Goal: Task Accomplishment & Management: Manage account settings

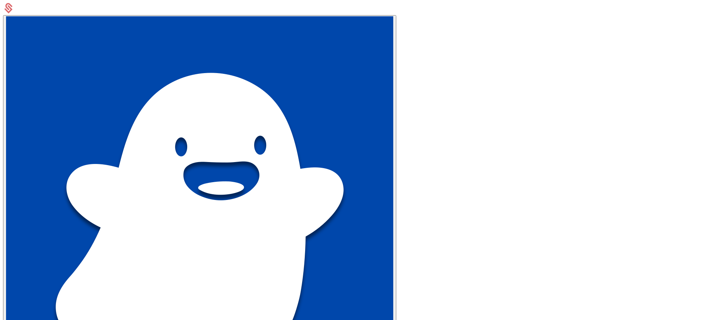
type input "**********"
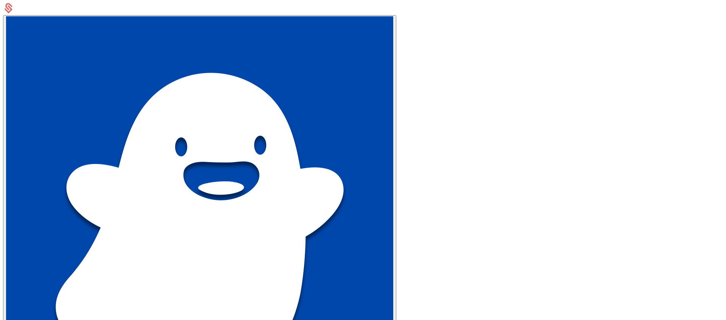
type input "**********"
drag, startPoint x: 366, startPoint y: 143, endPoint x: 466, endPoint y: 142, distance: 99.9
type input "**********"
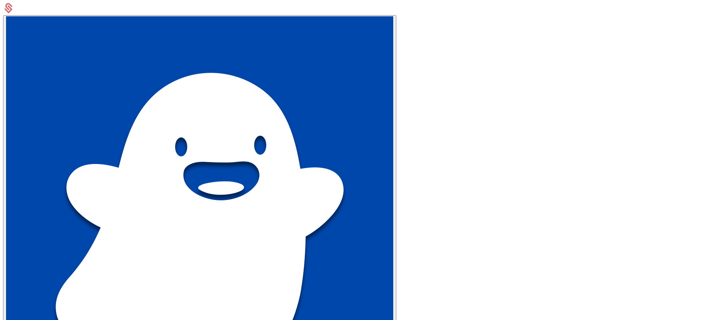
paste input "**********"
type input "**********"
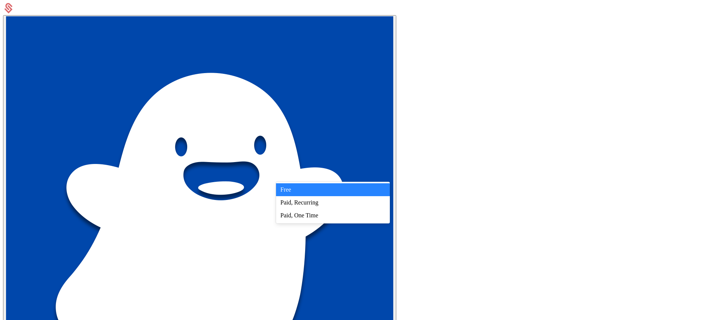
click at [349, 205] on div "Paid, Recurring" at bounding box center [333, 202] width 105 height 7
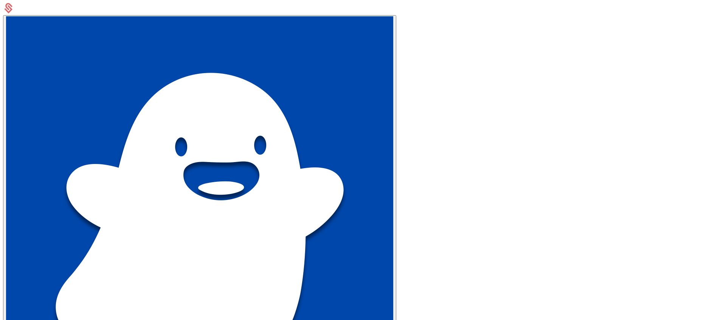
scroll to position [127, 0]
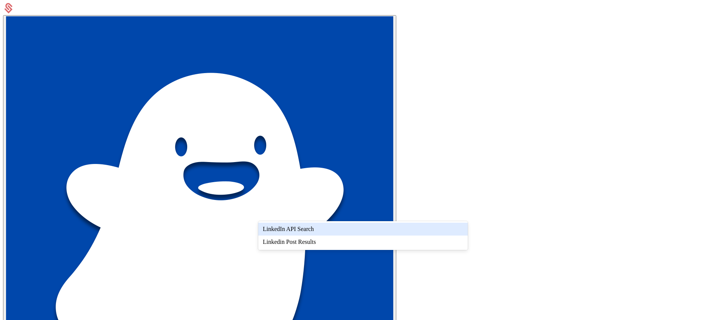
click at [318, 229] on div "LinkedIn API Search" at bounding box center [363, 228] width 200 height 7
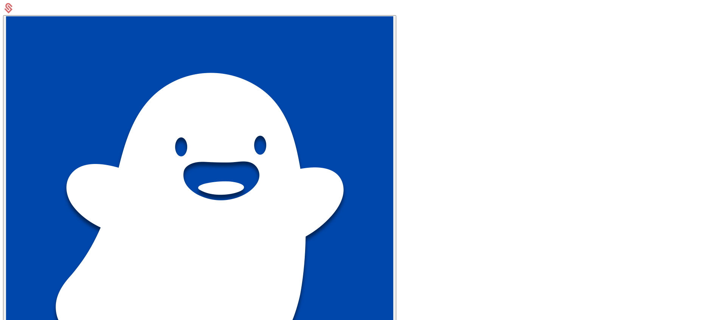
scroll to position [8, 0]
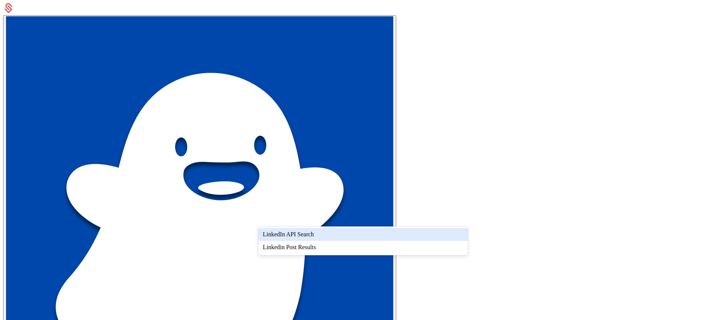
click at [320, 233] on div "LinkedIn API Search" at bounding box center [363, 234] width 200 height 7
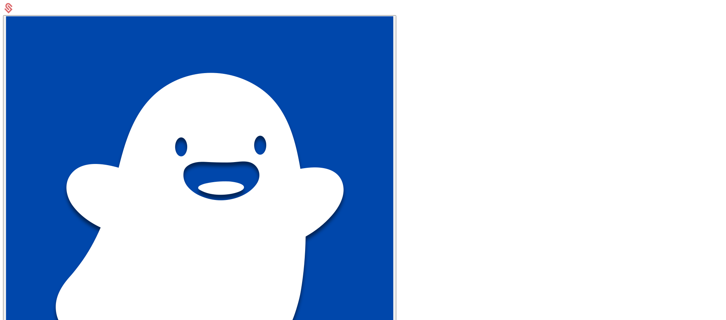
scroll to position [134, 0]
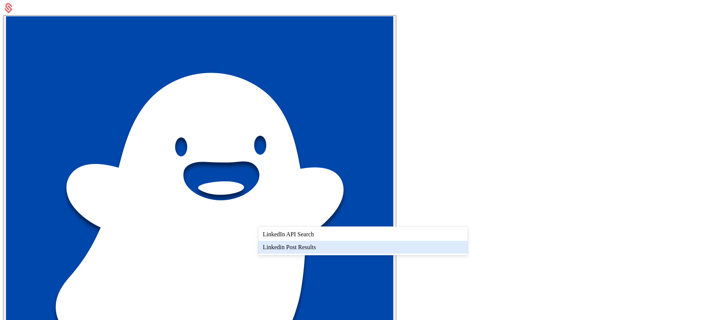
click at [306, 245] on div "Linkedin Post Results" at bounding box center [363, 247] width 200 height 7
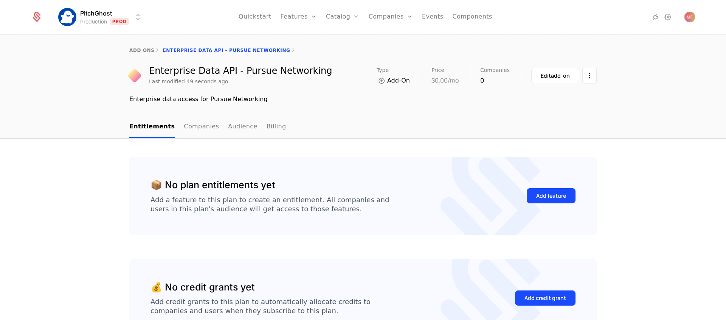
click at [385, 80] on icon at bounding box center [382, 81] width 10 height 10
click at [201, 122] on link "Companies" at bounding box center [201, 127] width 35 height 22
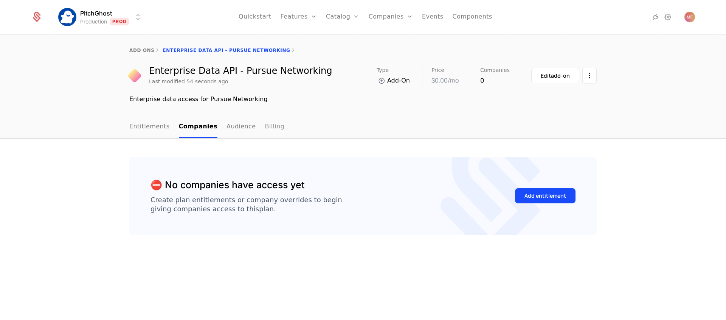
click at [265, 128] on link "Billing" at bounding box center [275, 127] width 20 height 22
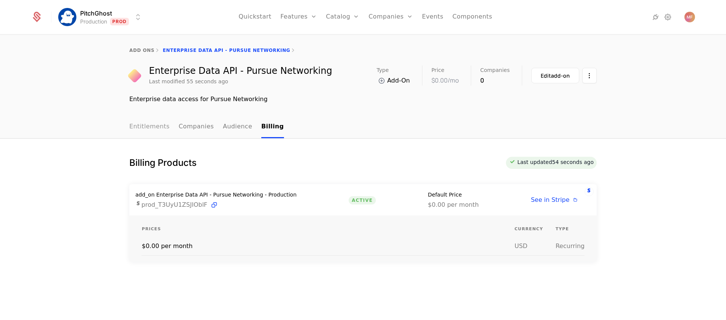
click at [145, 126] on link "Entitlements" at bounding box center [149, 127] width 40 height 22
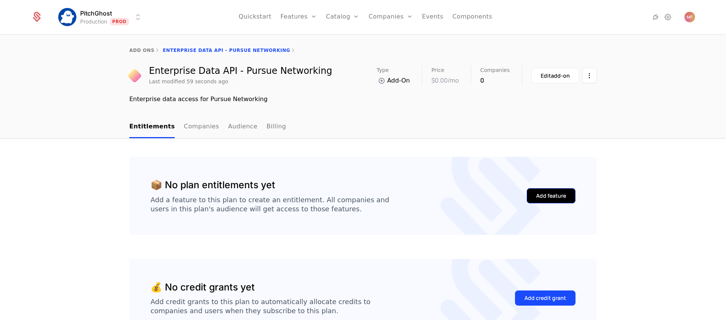
click at [540, 196] on div "Add feature" at bounding box center [551, 196] width 30 height 8
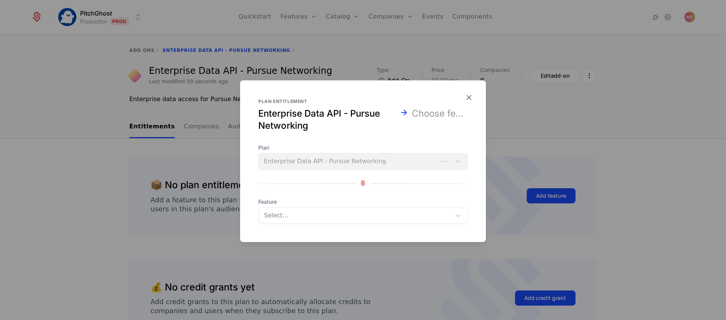
click at [332, 219] on div at bounding box center [356, 215] width 182 height 11
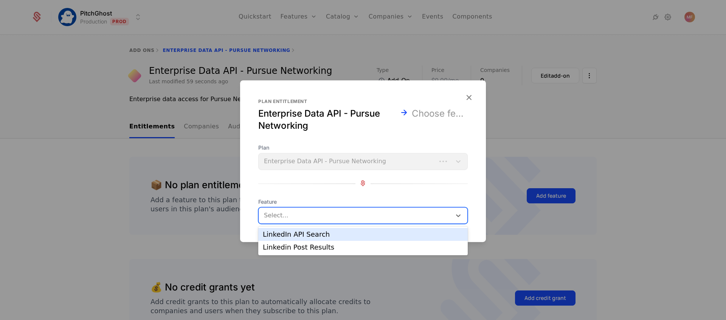
click at [328, 234] on div "LinkedIn API Search" at bounding box center [363, 234] width 200 height 7
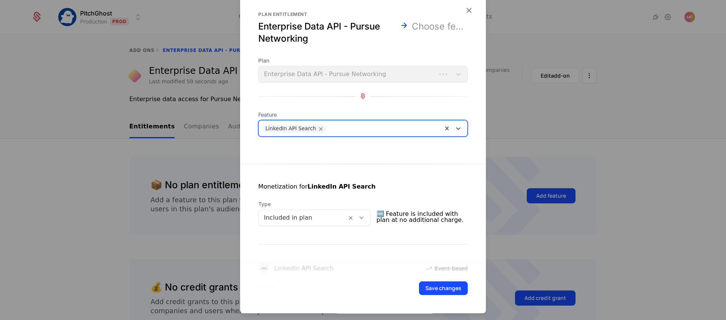
click at [365, 215] on icon at bounding box center [361, 217] width 7 height 7
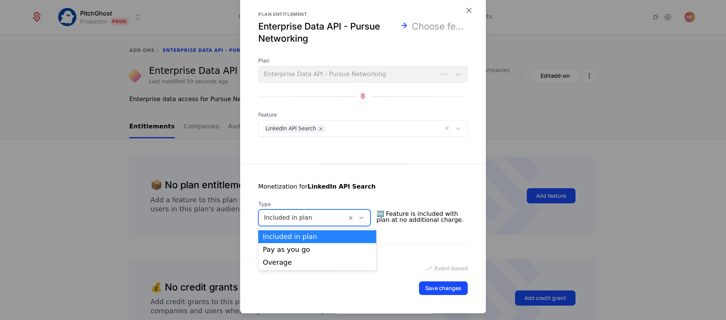
click at [384, 188] on div "Monetization for LinkedIn API Search" at bounding box center [363, 191] width 210 height 18
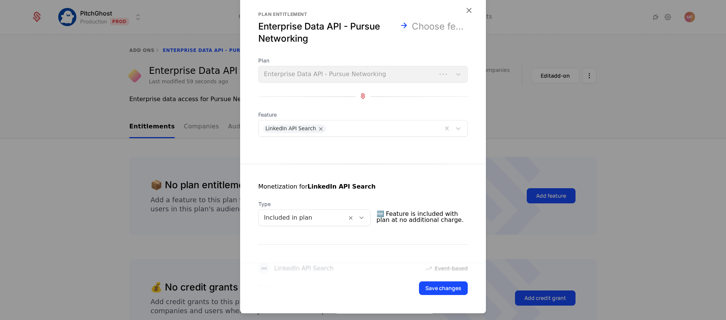
click at [365, 217] on icon at bounding box center [361, 217] width 7 height 7
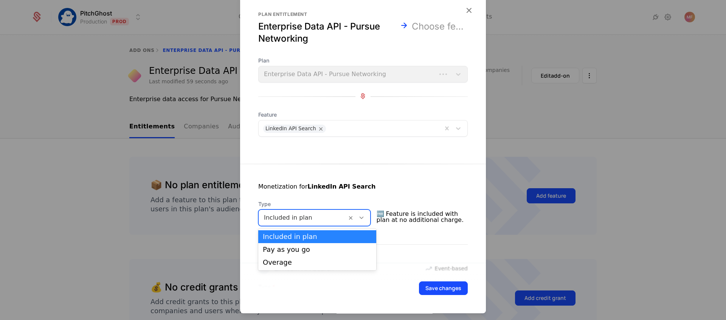
click at [329, 195] on div "Monetization for LinkedIn API Search" at bounding box center [363, 191] width 210 height 18
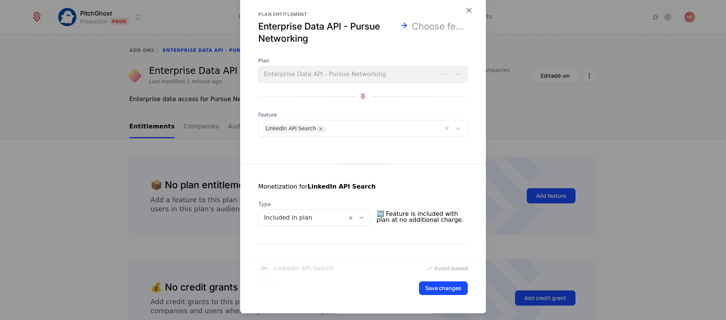
scroll to position [96, 0]
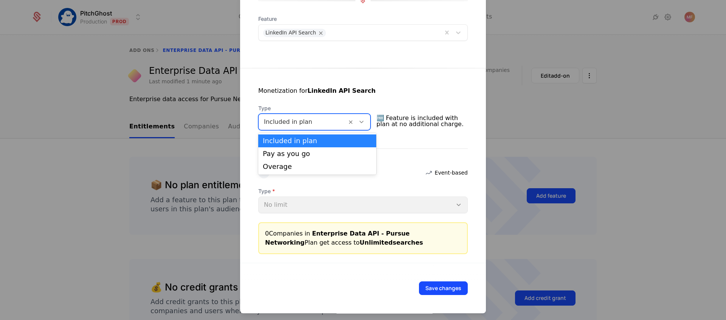
click at [334, 127] on div "Included in plan" at bounding box center [303, 122] width 88 height 14
click at [315, 156] on div "Pay as you go" at bounding box center [317, 153] width 109 height 7
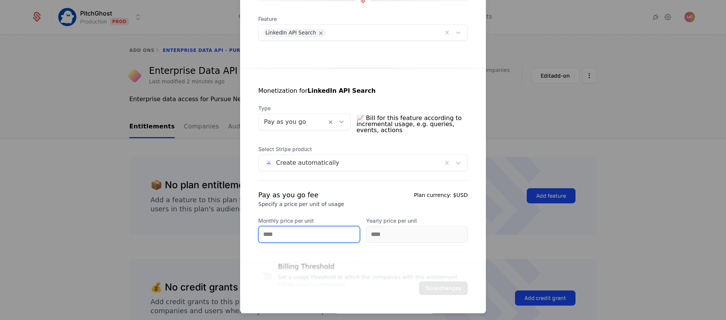
click at [286, 234] on input "Monthly price per unit" at bounding box center [309, 234] width 101 height 16
type input "*****"
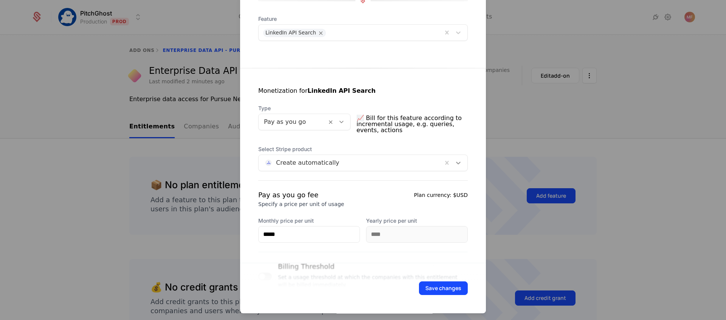
click at [456, 163] on icon at bounding box center [459, 163] width 8 height 8
click at [457, 163] on icon at bounding box center [459, 163] width 8 height 8
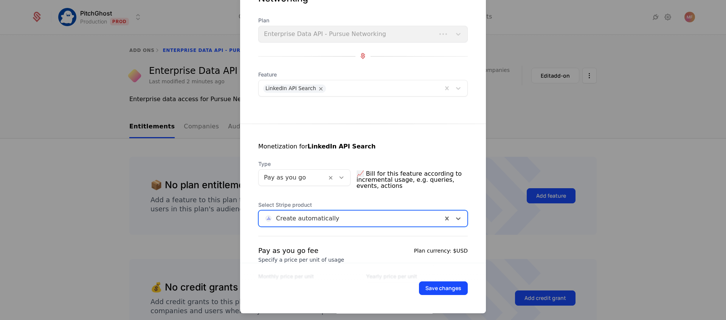
scroll to position [133, 0]
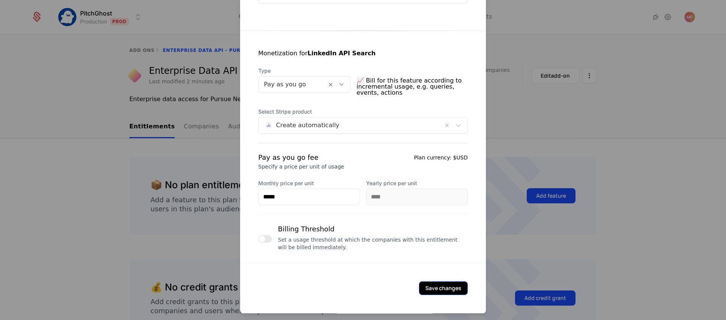
click at [433, 285] on button "Save changes" at bounding box center [443, 288] width 49 height 14
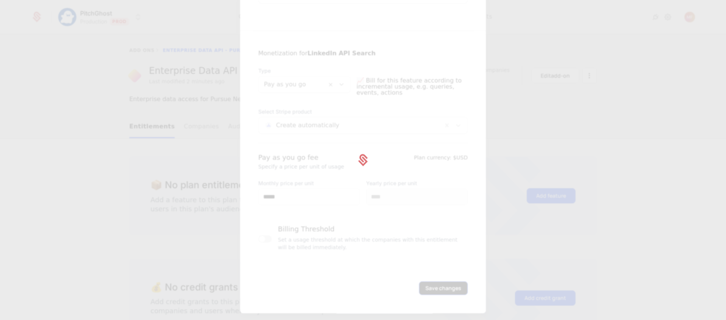
scroll to position [0, 0]
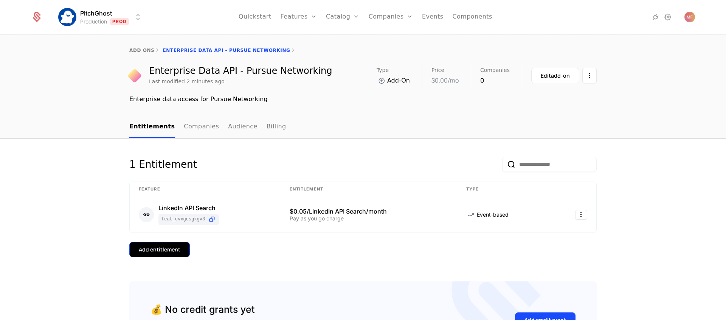
click at [169, 252] on div "Add entitlement" at bounding box center [160, 249] width 42 height 8
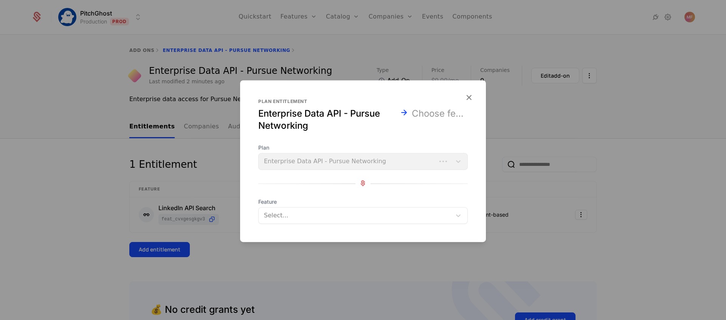
click at [307, 213] on div at bounding box center [356, 215] width 182 height 11
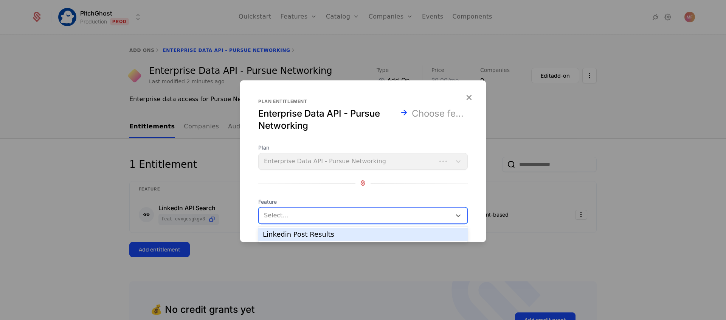
click at [304, 231] on div "Linkedin Post Results" at bounding box center [363, 234] width 200 height 7
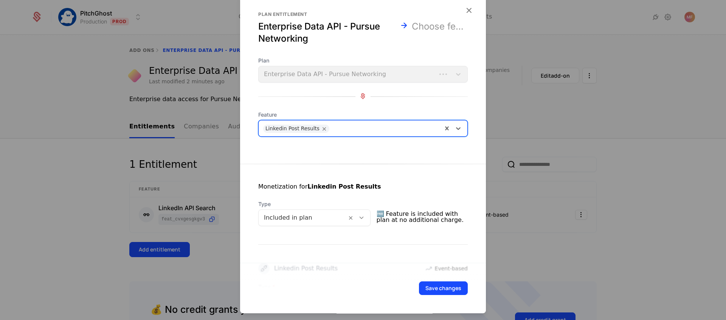
scroll to position [48, 0]
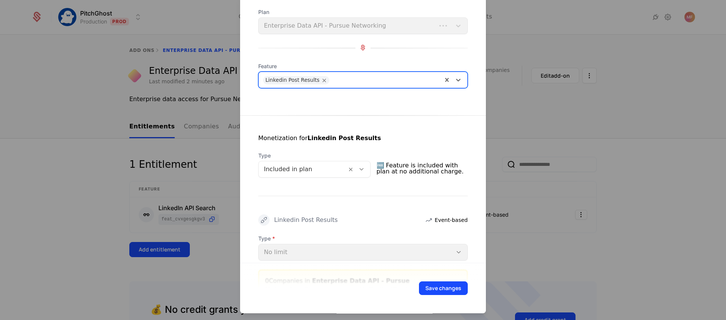
click at [365, 168] on icon at bounding box center [361, 169] width 7 height 7
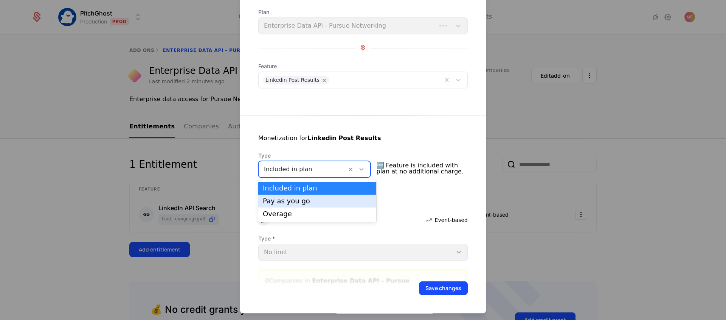
click at [334, 201] on div "Pay as you go" at bounding box center [317, 200] width 109 height 7
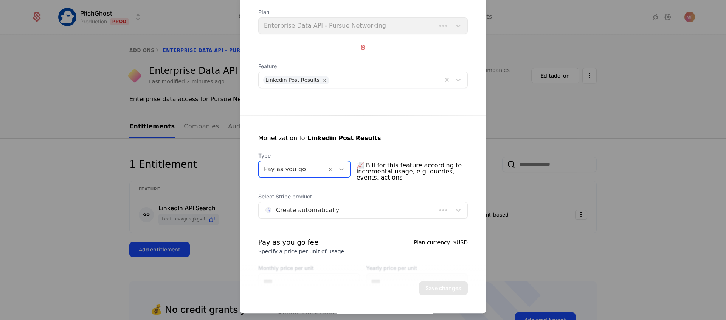
scroll to position [133, 0]
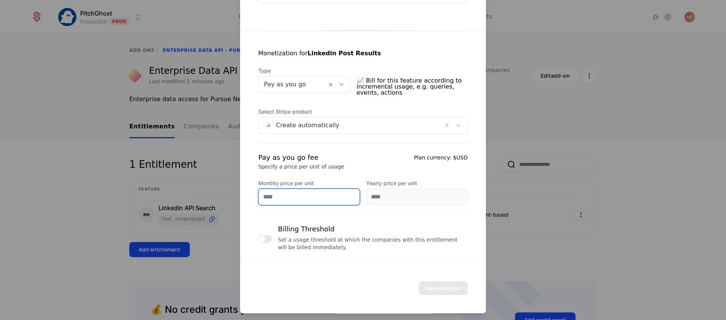
click at [321, 191] on input "Monthly price per unit" at bounding box center [309, 197] width 101 height 16
type input "******"
click at [430, 287] on button "Save changes" at bounding box center [443, 288] width 49 height 14
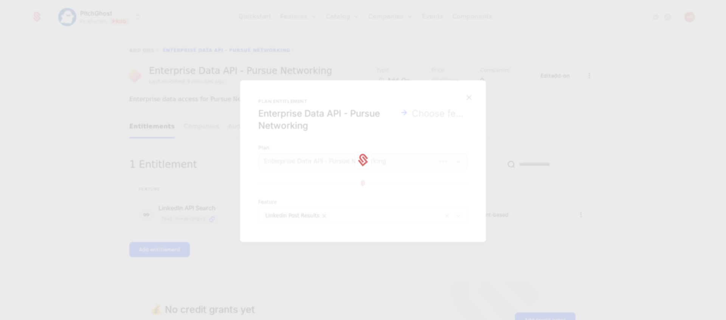
scroll to position [0, 0]
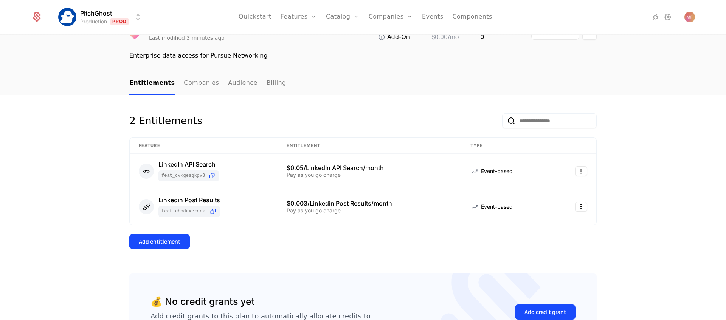
click at [197, 100] on div "2 Entitlements Feature Entitlement Type LinkedIn API Search feat_cVxgeSGkgv3 $0…" at bounding box center [363, 244] width 726 height 298
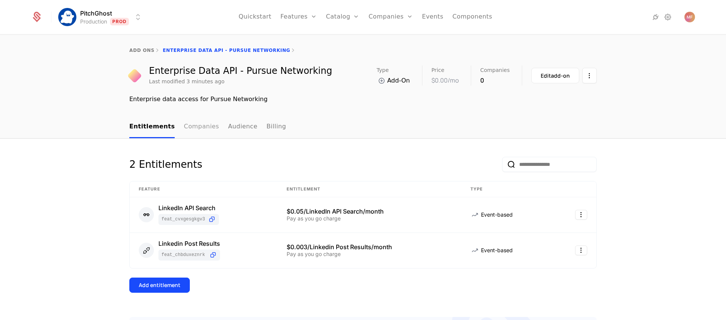
click at [199, 129] on link "Companies" at bounding box center [201, 127] width 35 height 22
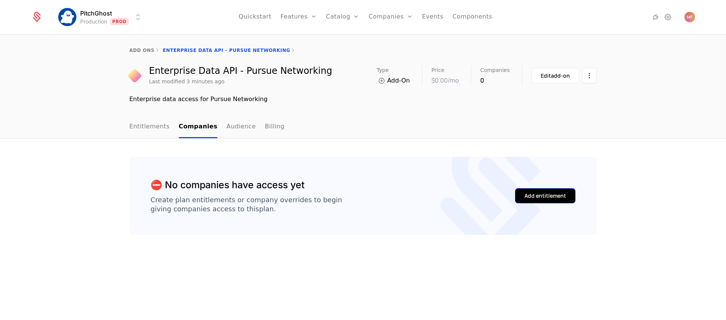
click at [531, 193] on div "Add entitlement" at bounding box center [546, 196] width 42 height 8
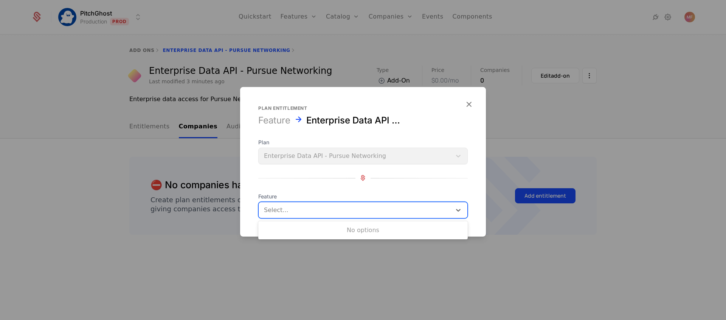
click at [323, 211] on div at bounding box center [355, 209] width 182 height 11
click at [372, 158] on div "Plan Enterprise Data API - Pursue Networking Feature Use Up and Down to choose …" at bounding box center [363, 178] width 210 height 80
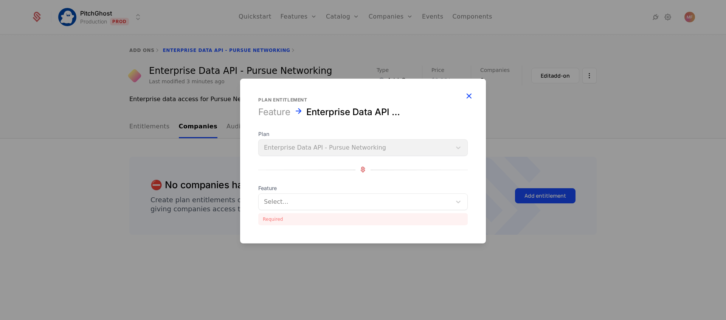
click at [469, 95] on icon "button" at bounding box center [469, 95] width 10 height 10
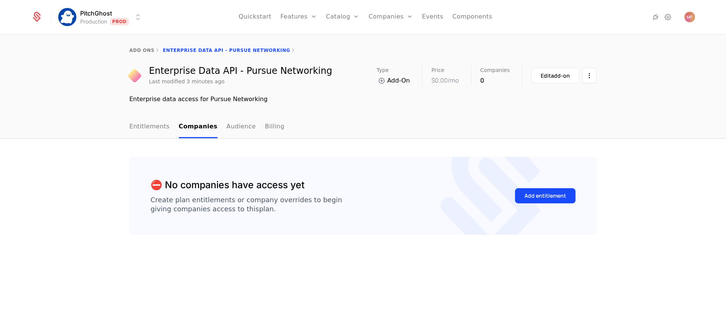
click at [320, 144] on div "⛔️ No companies have access yet Create plan entitlements or company overrides t…" at bounding box center [363, 229] width 726 height 182
click at [148, 125] on link "Entitlements" at bounding box center [149, 127] width 40 height 22
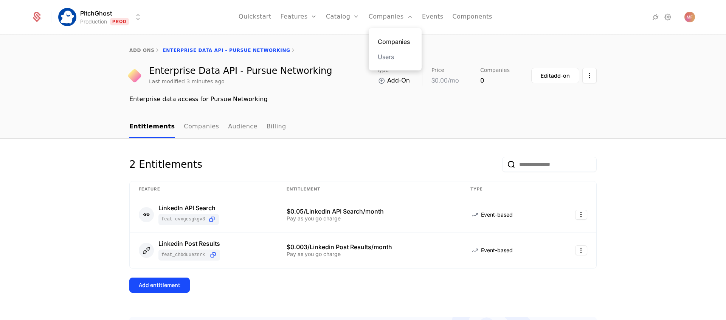
click at [385, 39] on link "Companies" at bounding box center [395, 41] width 35 height 9
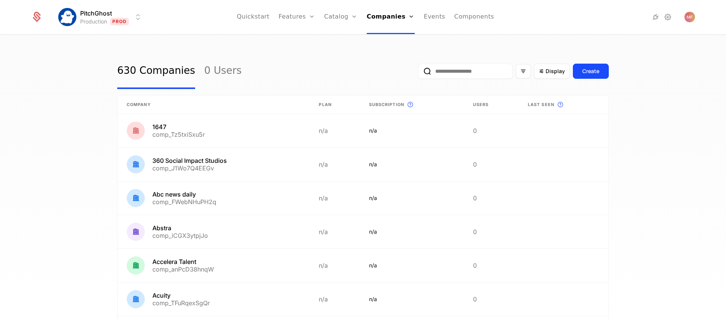
click at [452, 73] on input "email" at bounding box center [465, 71] width 95 height 15
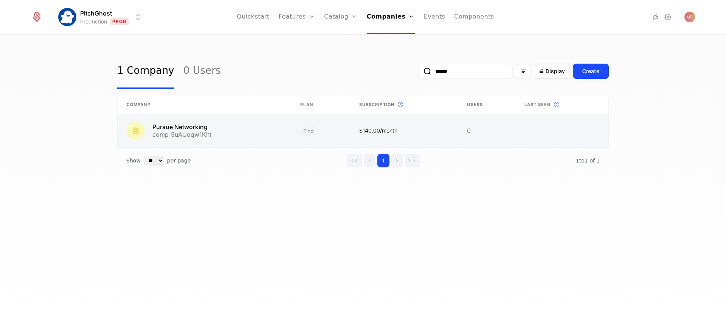
type input "******"
click at [193, 126] on link at bounding box center [205, 130] width 174 height 33
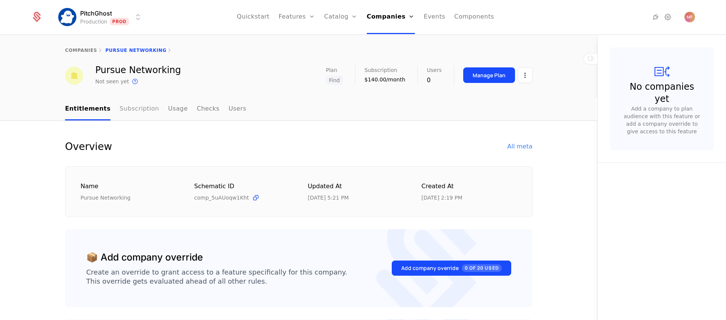
click at [146, 114] on link "Subscription" at bounding box center [139, 109] width 39 height 22
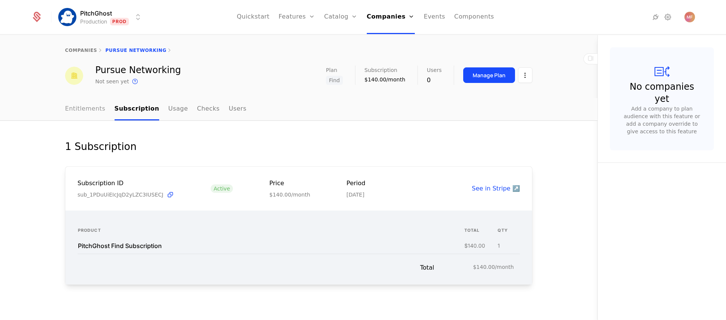
click at [91, 108] on link "Entitlements" at bounding box center [85, 109] width 40 height 22
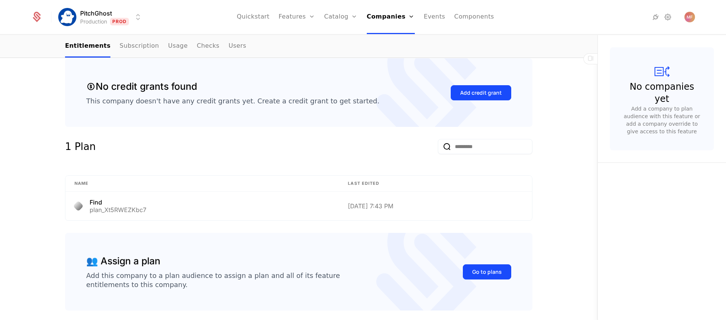
scroll to position [293, 0]
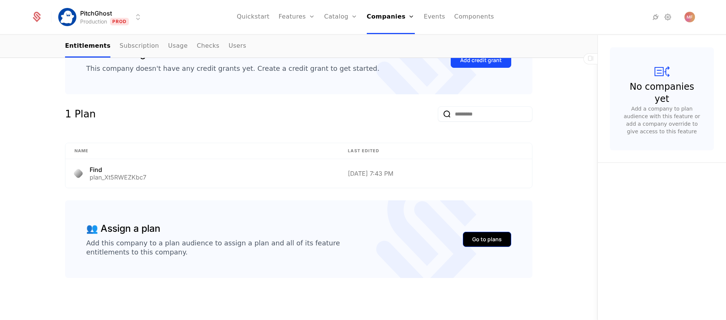
click at [484, 240] on div "Go to plans" at bounding box center [487, 239] width 30 height 8
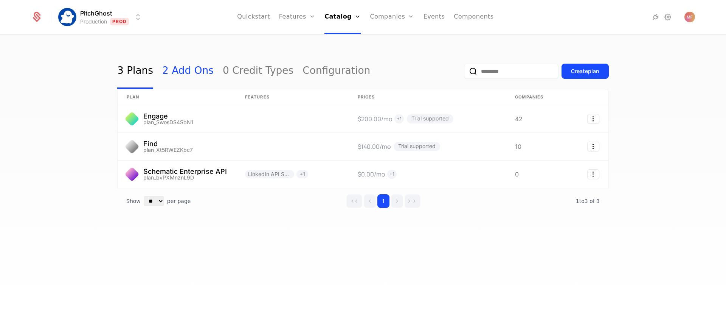
click at [175, 82] on link "2 Add Ons" at bounding box center [187, 71] width 51 height 36
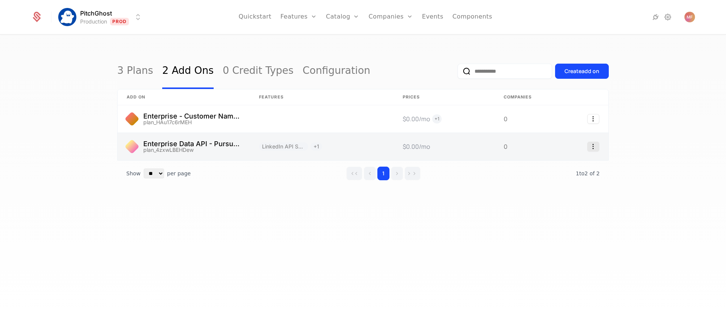
click at [598, 148] on icon "Select action" at bounding box center [593, 146] width 12 height 10
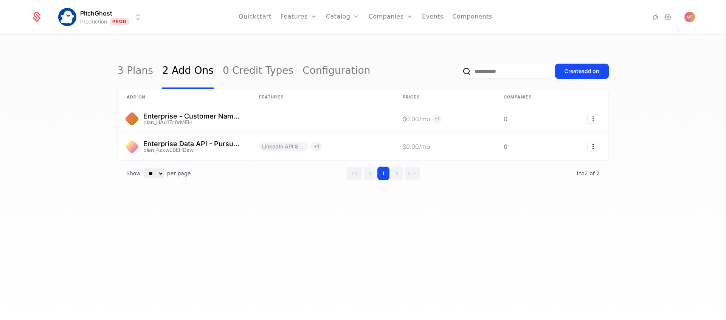
click at [425, 143] on html "PitchGhost Production Prod Quickstart Features Features Flags Catalog Plans Add…" at bounding box center [363, 160] width 726 height 320
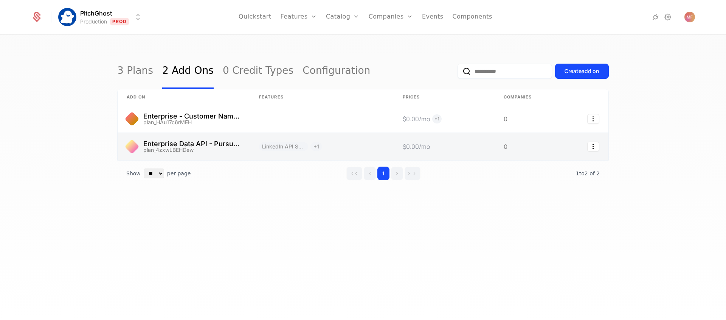
click at [290, 145] on link at bounding box center [322, 146] width 144 height 27
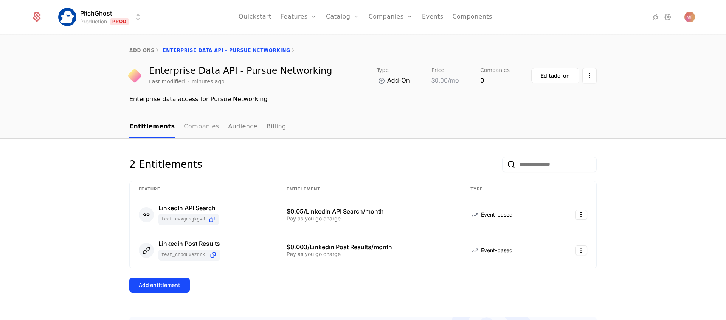
click at [193, 127] on link "Companies" at bounding box center [201, 127] width 35 height 22
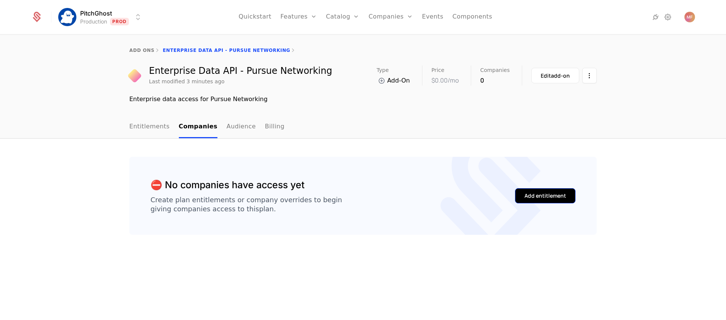
click at [536, 195] on div "Add entitlement" at bounding box center [546, 196] width 42 height 8
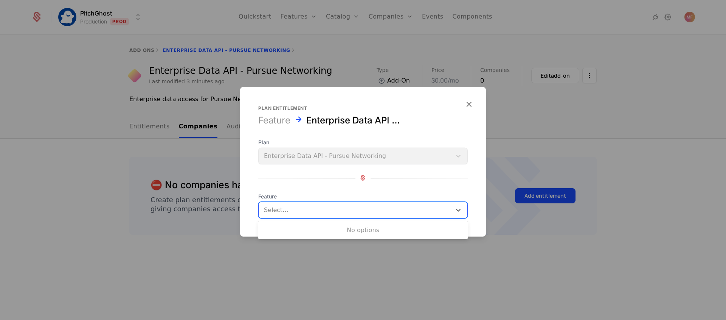
click at [368, 212] on div at bounding box center [355, 209] width 182 height 11
click at [364, 222] on div "No options" at bounding box center [363, 229] width 210 height 15
type input "******"
click at [425, 160] on div "Plan Enterprise Data API - Pursue Networking Feature Use Up and Down to choose …" at bounding box center [363, 178] width 210 height 80
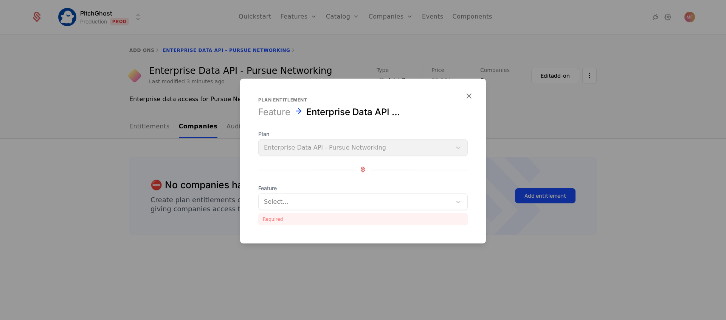
click at [430, 149] on div "Plan Enterprise Data API - Pursue Networking" at bounding box center [363, 143] width 210 height 26
click at [472, 93] on icon "button" at bounding box center [469, 95] width 10 height 10
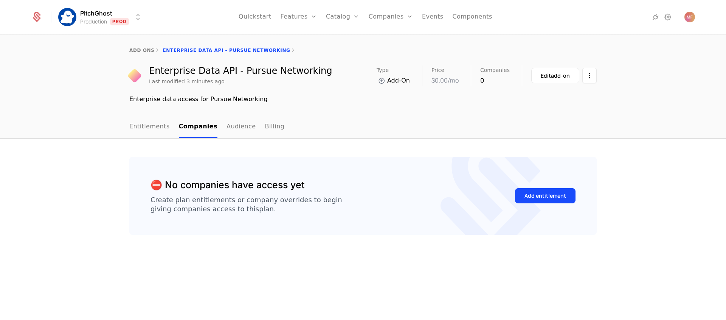
click at [217, 127] on ul "Entitlements Companies Audience Billing" at bounding box center [206, 127] width 155 height 22
click at [227, 127] on link "Audience" at bounding box center [242, 127] width 30 height 22
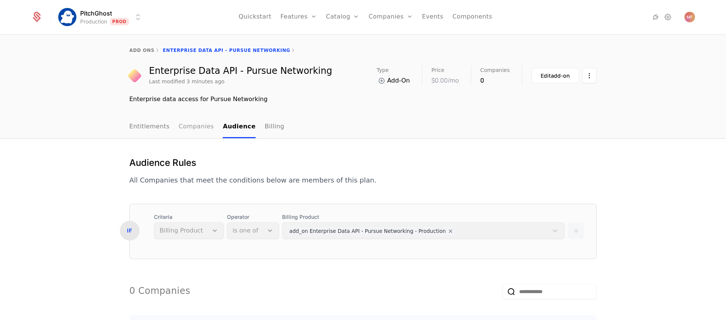
click at [200, 133] on link "Companies" at bounding box center [196, 127] width 35 height 22
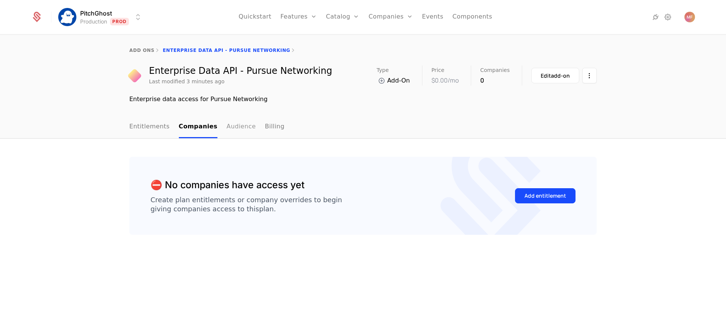
click at [228, 130] on link "Audience" at bounding box center [242, 127] width 30 height 22
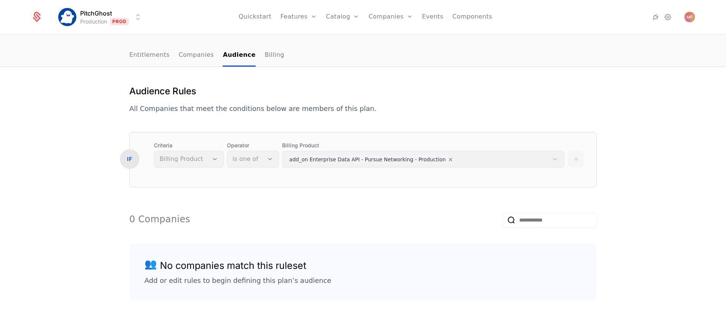
scroll to position [88, 0]
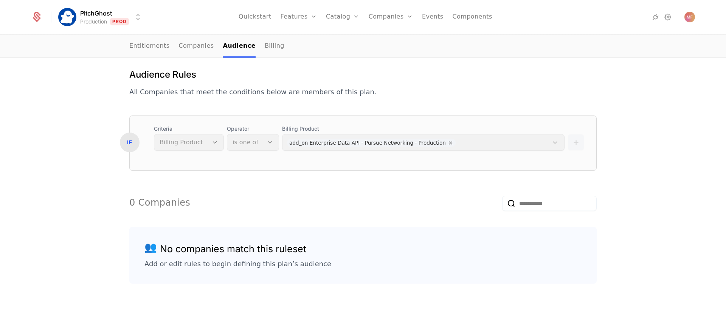
click at [528, 199] on input "email" at bounding box center [549, 203] width 95 height 15
click at [307, 143] on div "Billing Product add_on Enterprise Data API - Pursue Networking - Production" at bounding box center [423, 138] width 283 height 26
click at [232, 140] on div "Operator is one of" at bounding box center [253, 138] width 52 height 26
click at [193, 141] on div "Criteria Billing Product" at bounding box center [189, 138] width 70 height 26
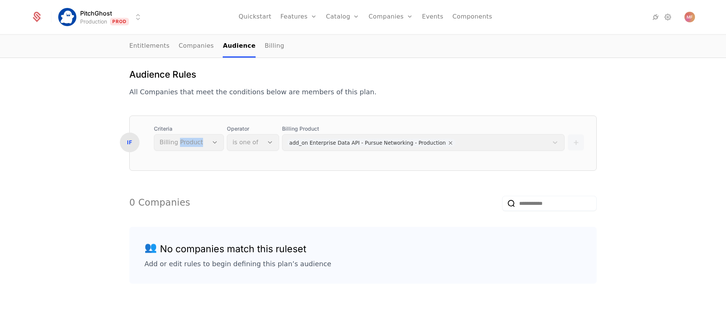
click at [193, 141] on div "Criteria Billing Product" at bounding box center [189, 138] width 70 height 26
click at [301, 138] on div "Billing Product add_on Enterprise Data API - Pursue Networking - Production" at bounding box center [423, 138] width 283 height 26
click at [125, 134] on div "IF" at bounding box center [130, 142] width 20 height 20
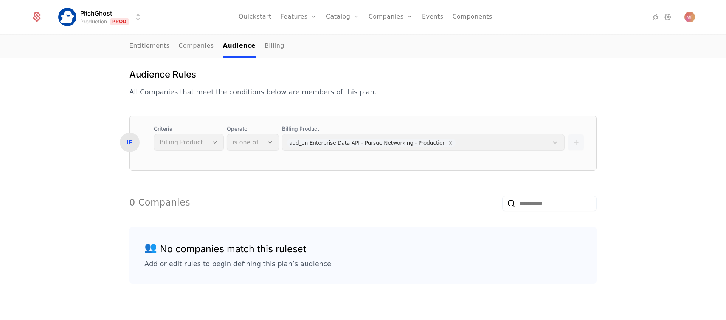
scroll to position [0, 0]
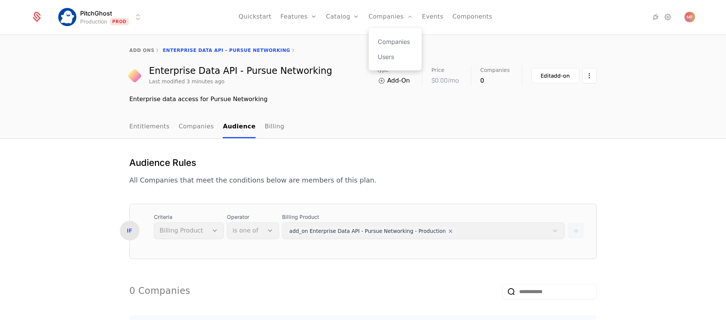
click at [386, 35] on div "Companies Users" at bounding box center [395, 49] width 53 height 42
click at [386, 38] on link "Companies" at bounding box center [395, 41] width 35 height 9
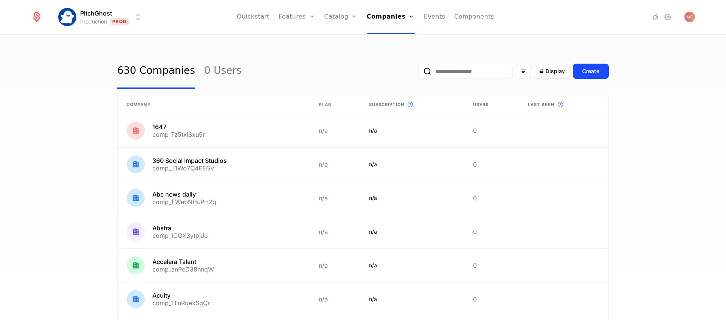
click at [447, 68] on input "email" at bounding box center [465, 71] width 95 height 15
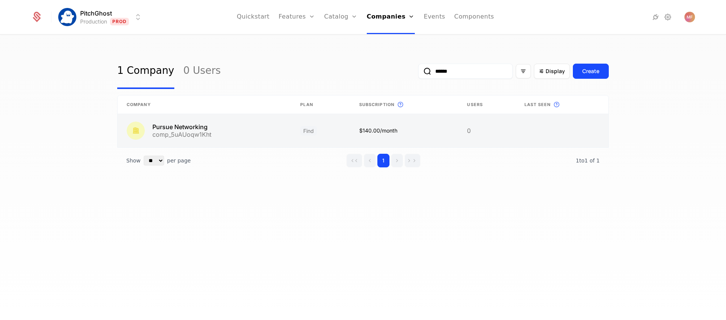
type input "******"
click at [236, 142] on link at bounding box center [205, 130] width 174 height 33
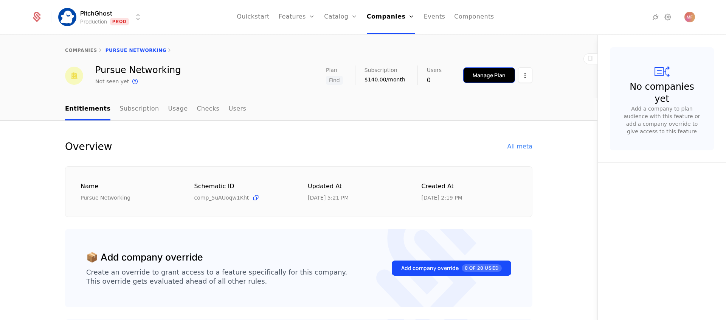
click at [485, 78] on div "Manage Plan" at bounding box center [489, 75] width 33 height 8
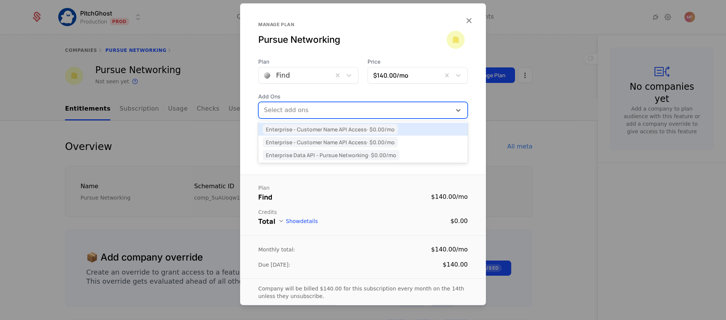
click at [370, 107] on div at bounding box center [356, 109] width 182 height 11
click at [364, 157] on span "Enterprise Data API - Pursue Networking · $0.00 /mo" at bounding box center [331, 155] width 137 height 10
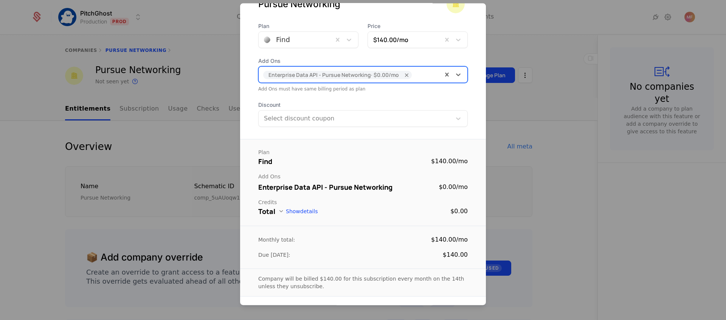
scroll to position [63, 0]
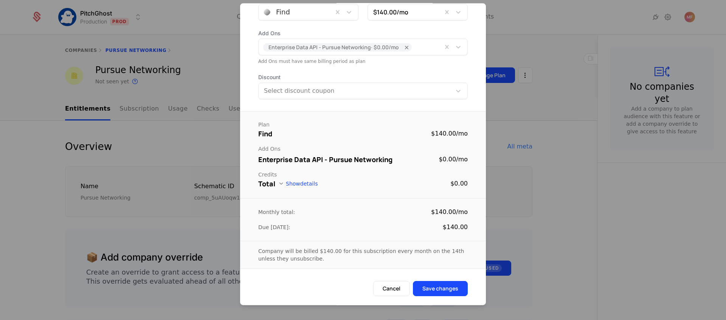
click at [283, 184] on icon at bounding box center [281, 183] width 6 height 6
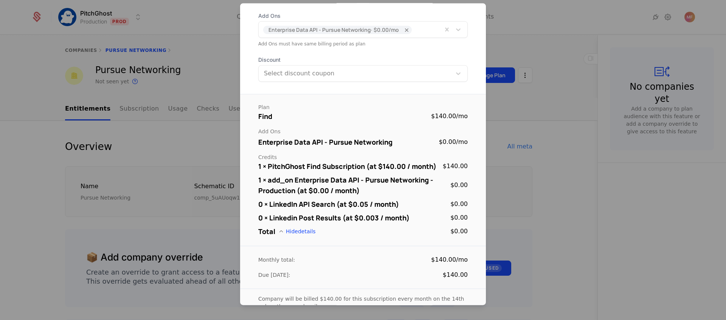
scroll to position [128, 0]
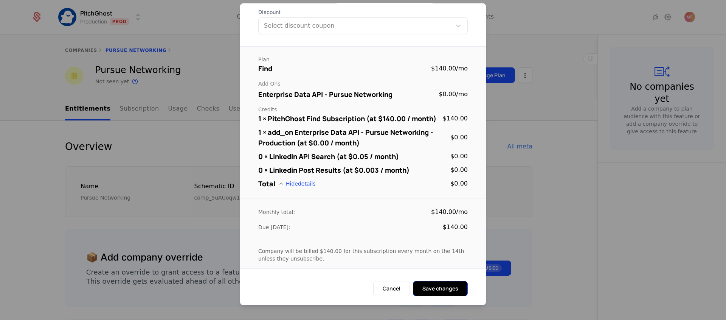
click at [449, 290] on button "Save changes" at bounding box center [440, 287] width 55 height 15
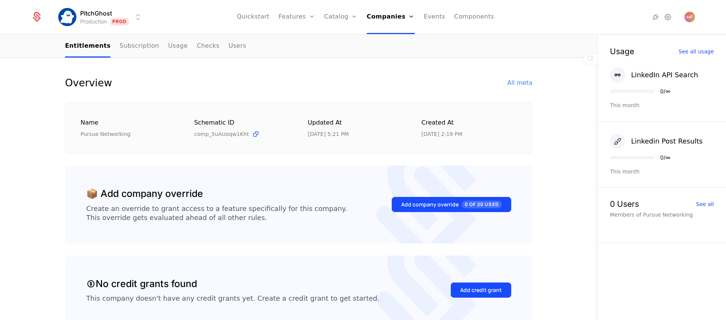
scroll to position [0, 0]
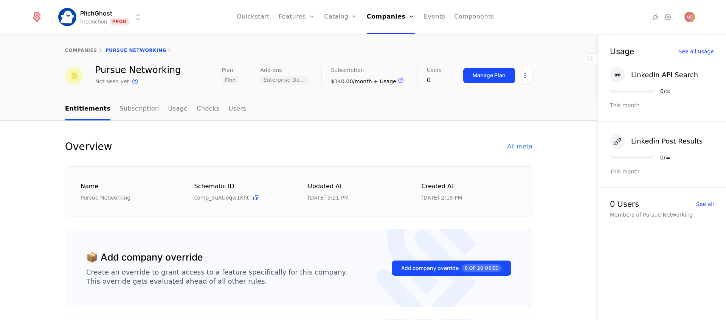
click at [199, 167] on div "Name Pursue Networking Schematic ID comp_5uAUoqw1Kht Updated at 9/14/25, 5:21 P…" at bounding box center [298, 191] width 467 height 51
click at [87, 51] on link "companies" at bounding box center [81, 50] width 32 height 5
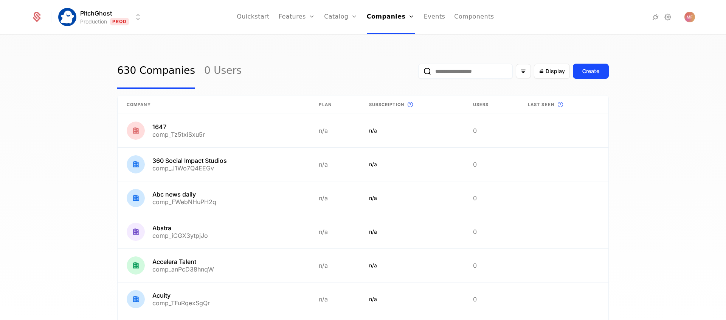
click at [455, 70] on input "email" at bounding box center [465, 71] width 95 height 15
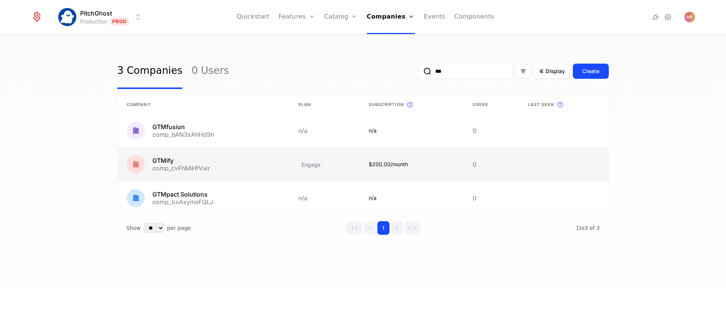
type input "***"
click at [174, 154] on link at bounding box center [204, 164] width 172 height 33
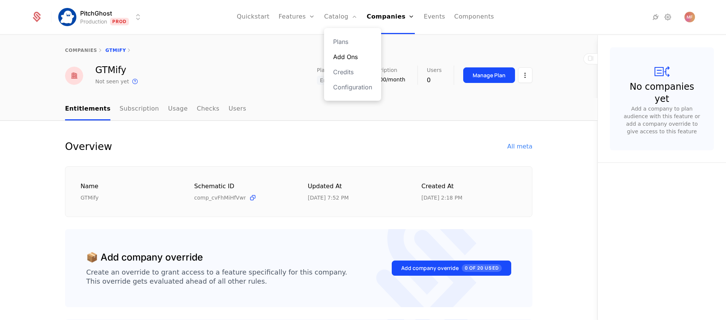
click at [341, 53] on link "Add Ons" at bounding box center [352, 56] width 39 height 9
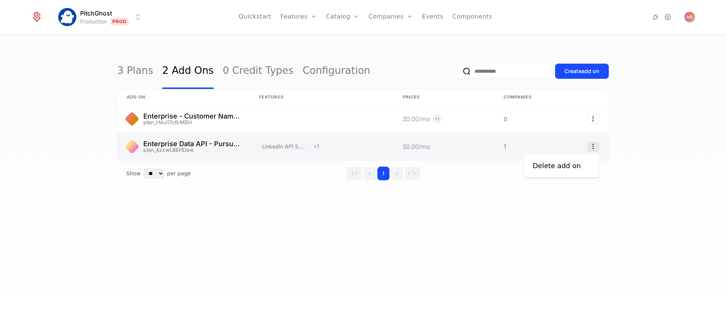
click at [596, 145] on icon "Select action" at bounding box center [593, 146] width 12 height 10
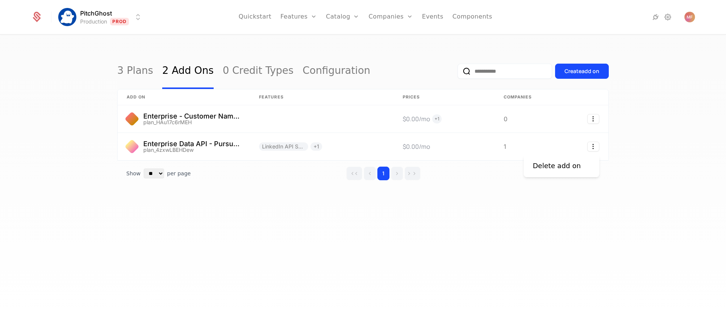
click at [639, 127] on html "PitchGhost Production Prod Quickstart Features Features Flags Catalog Plans Add…" at bounding box center [363, 160] width 726 height 320
click at [587, 71] on div "Create add on" at bounding box center [582, 71] width 35 height 8
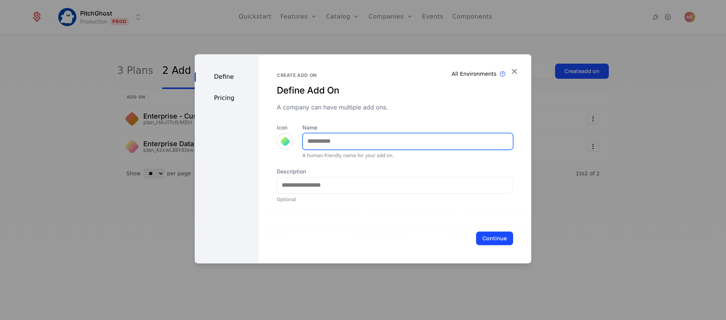
click at [413, 148] on input "Name" at bounding box center [408, 141] width 210 height 16
type input "**********"
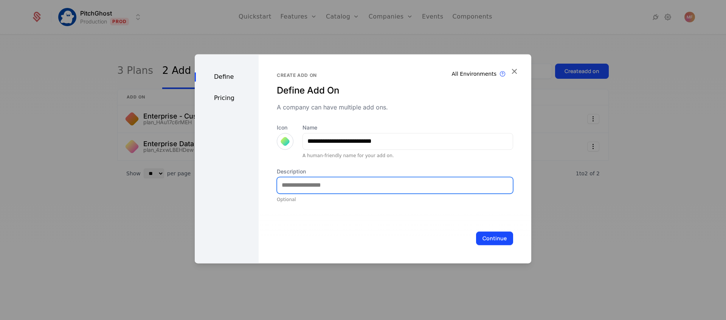
click at [362, 183] on input "Description" at bounding box center [395, 185] width 236 height 16
type input "**********"
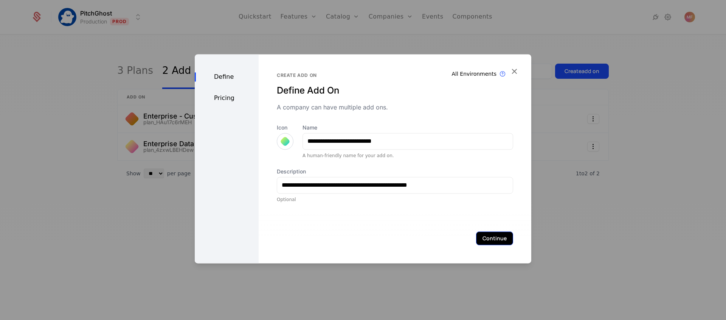
click at [488, 239] on button "Continue" at bounding box center [494, 238] width 37 height 14
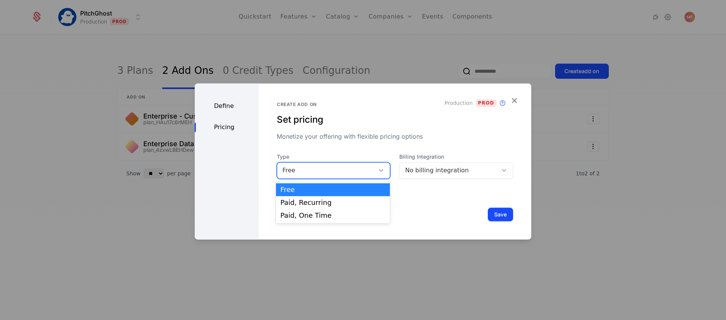
click at [378, 169] on icon at bounding box center [381, 170] width 7 height 7
click at [349, 205] on div "Paid, Recurring" at bounding box center [333, 202] width 105 height 7
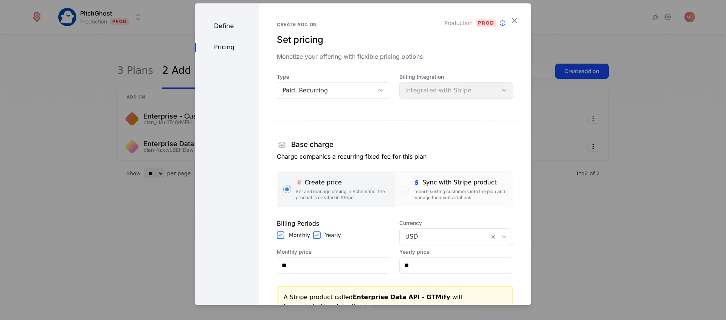
click at [322, 235] on div "Yearly" at bounding box center [327, 235] width 28 height 8
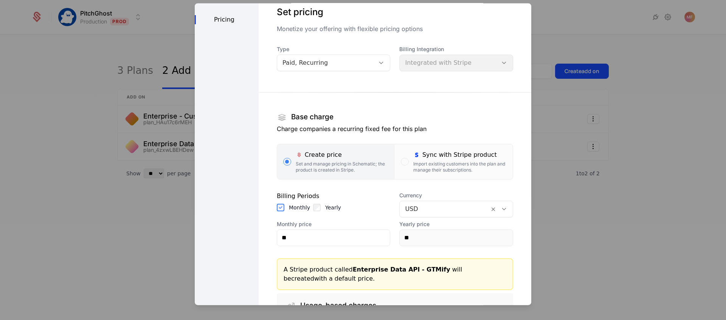
scroll to position [29, 0]
click at [384, 59] on icon at bounding box center [381, 60] width 7 height 7
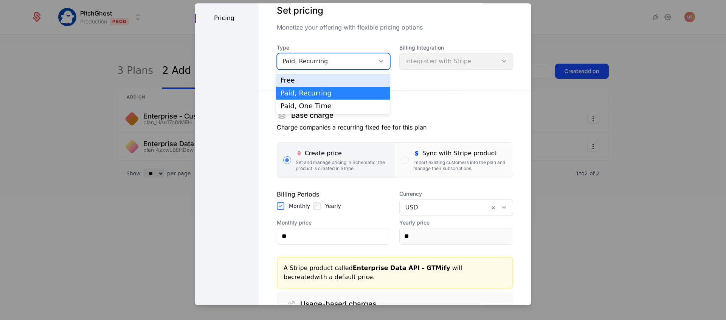
click at [357, 77] on div "Free" at bounding box center [333, 80] width 105 height 7
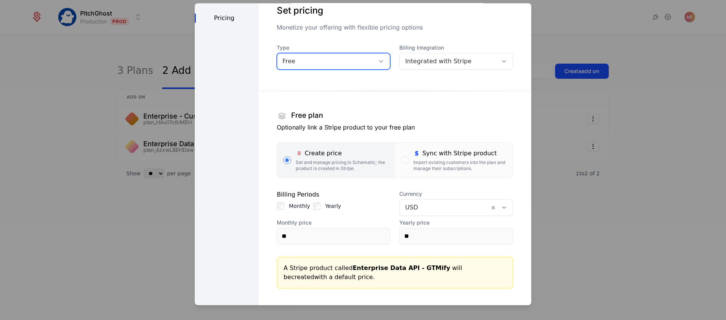
scroll to position [0, 0]
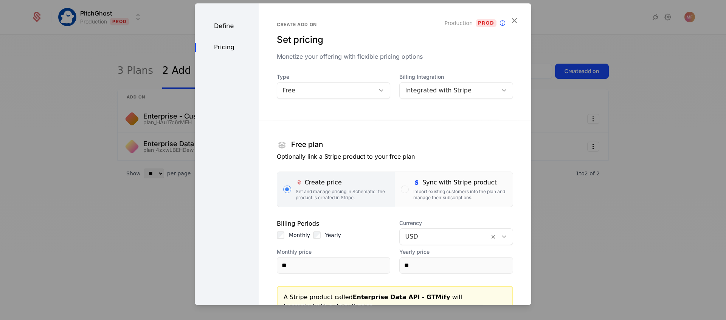
click at [224, 28] on div "Define" at bounding box center [227, 25] width 64 height 9
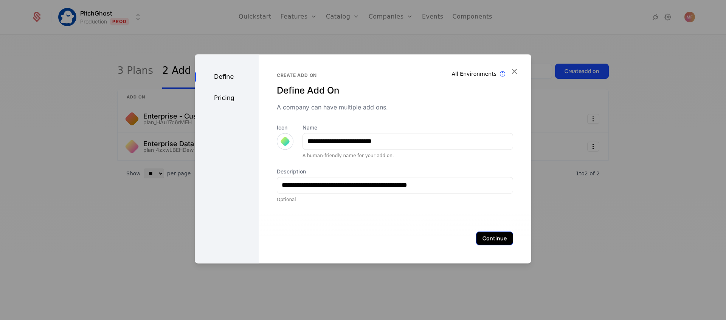
click at [500, 234] on button "Continue" at bounding box center [494, 238] width 37 height 14
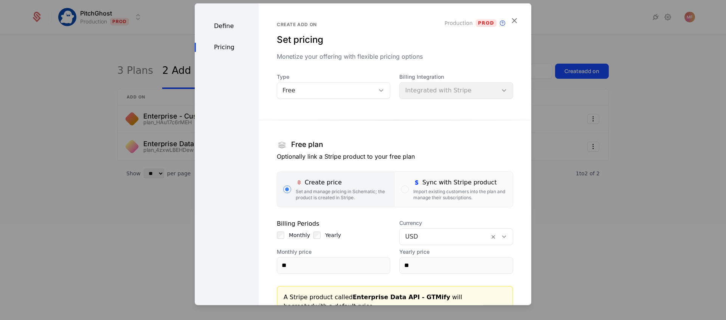
click at [349, 90] on div "Free" at bounding box center [326, 89] width 87 height 9
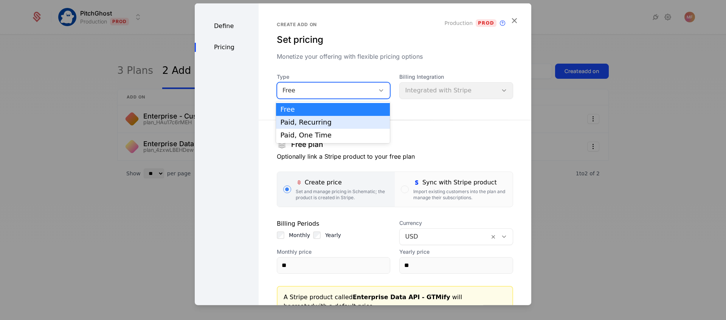
click at [338, 121] on div "Paid, Recurring" at bounding box center [333, 122] width 105 height 7
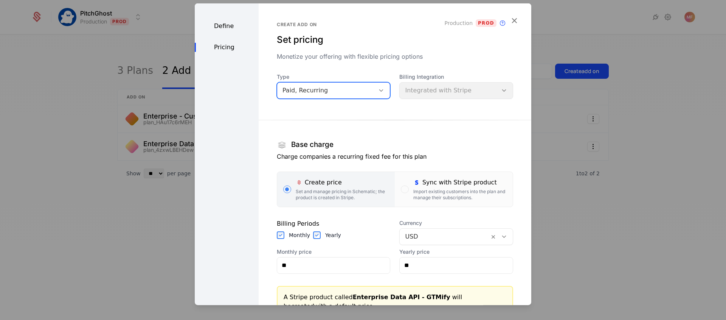
click at [343, 91] on div "Paid, Recurring" at bounding box center [326, 89] width 87 height 9
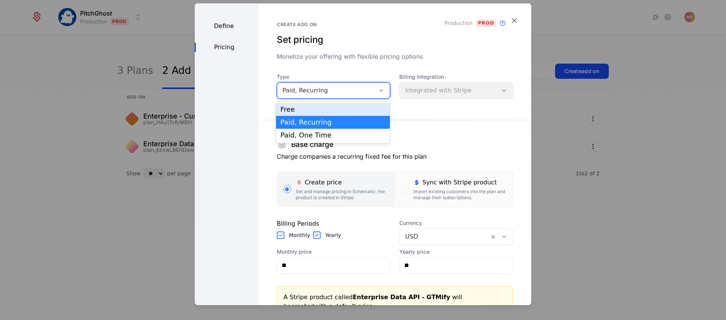
click at [335, 108] on div "Free" at bounding box center [333, 109] width 105 height 7
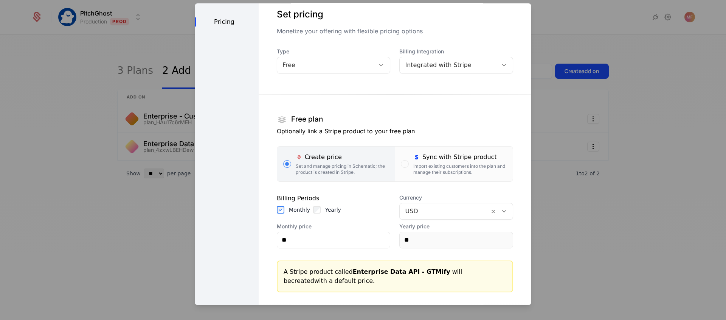
scroll to position [73, 0]
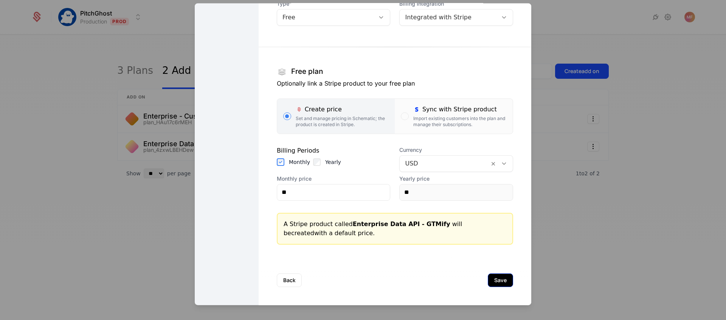
click at [497, 283] on button "Save" at bounding box center [500, 280] width 25 height 14
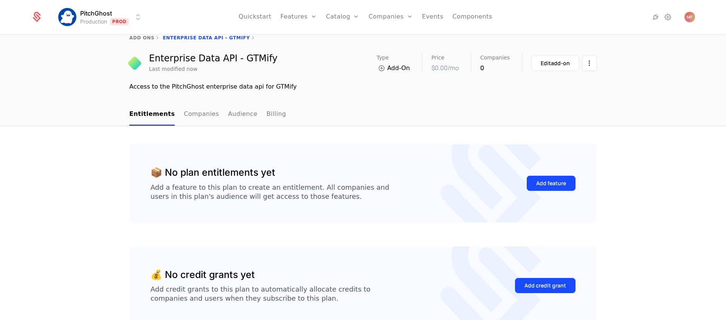
scroll to position [14, 0]
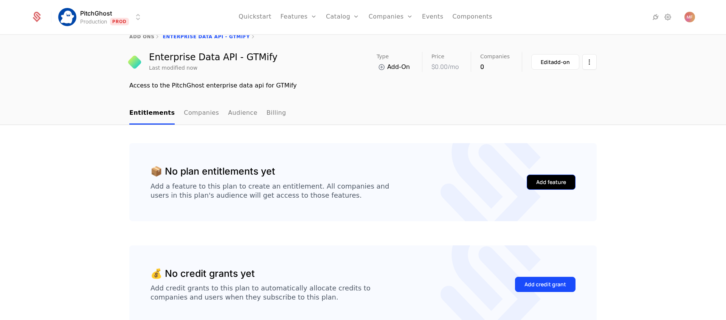
click at [557, 183] on div "Add feature" at bounding box center [551, 182] width 30 height 8
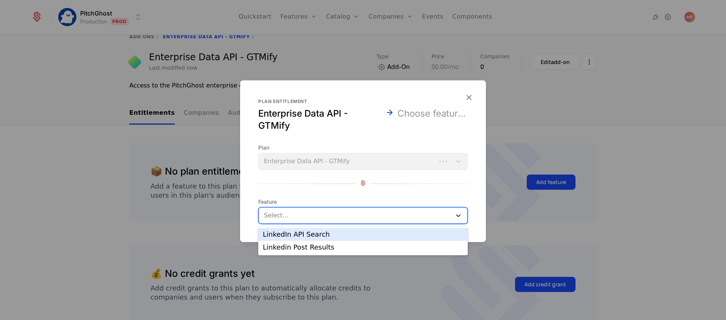
click at [456, 213] on icon at bounding box center [459, 215] width 8 height 8
click at [374, 230] on div "LinkedIn API Search" at bounding box center [363, 234] width 210 height 13
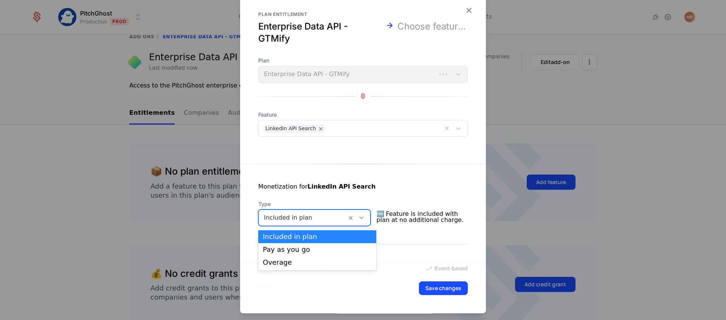
click at [365, 217] on icon at bounding box center [361, 217] width 7 height 7
click at [333, 249] on div "Pay as you go" at bounding box center [317, 249] width 109 height 7
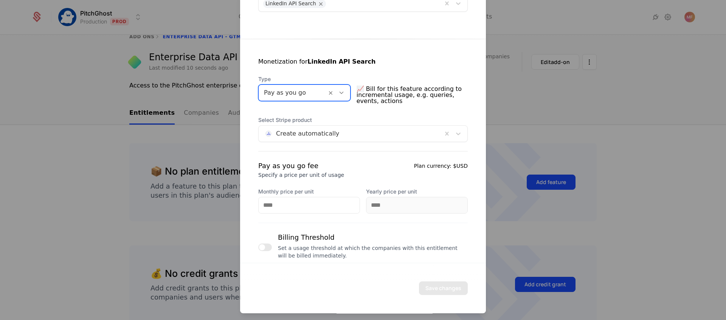
scroll to position [133, 0]
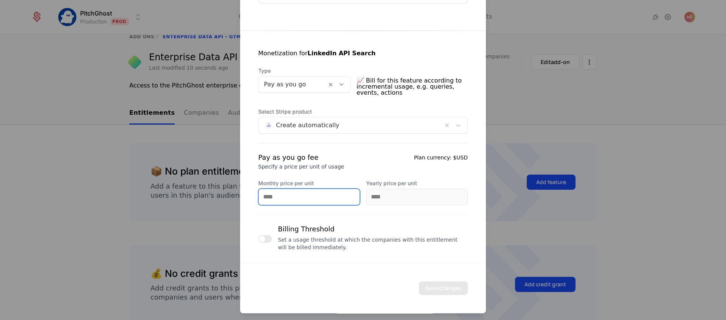
click at [317, 195] on input "Monthly price per unit" at bounding box center [309, 197] width 101 height 16
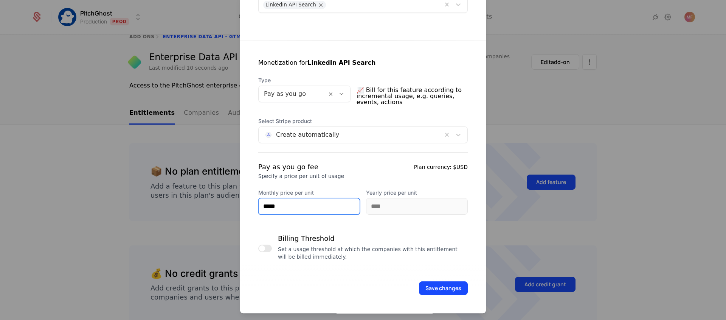
scroll to position [126, 0]
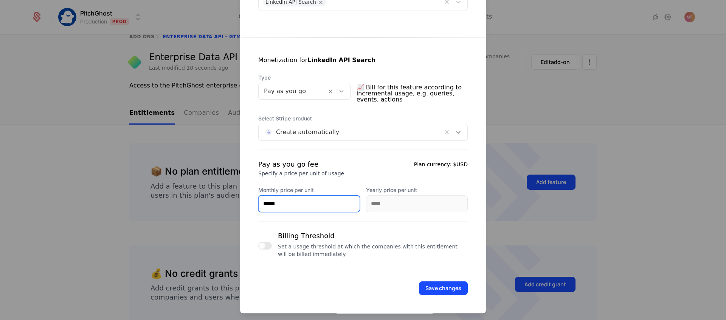
type input "*****"
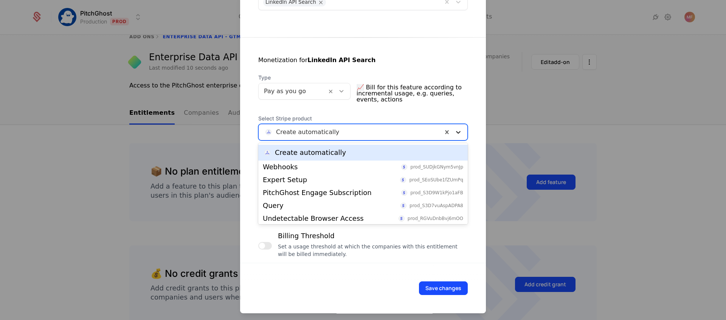
click at [460, 131] on icon at bounding box center [458, 132] width 5 height 3
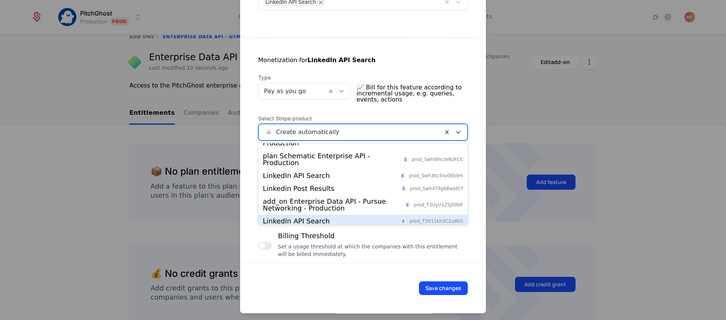
scroll to position [195, 0]
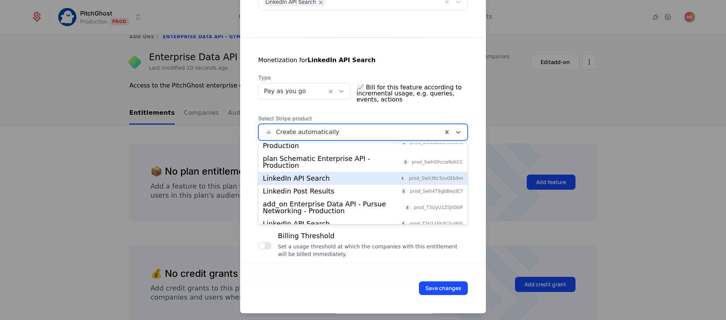
click at [358, 175] on div "LinkedIn API Search prod_Swh3Kc5sv0Eb9m" at bounding box center [363, 178] width 200 height 7
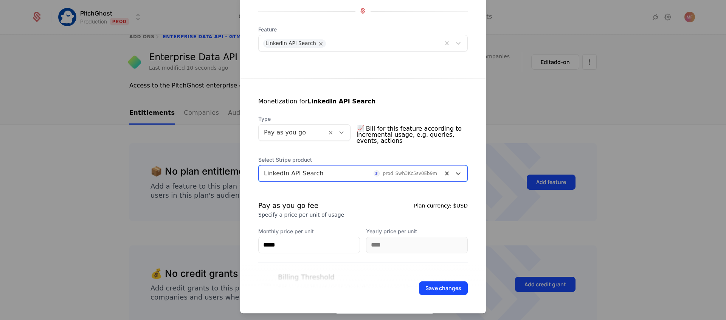
scroll to position [133, 0]
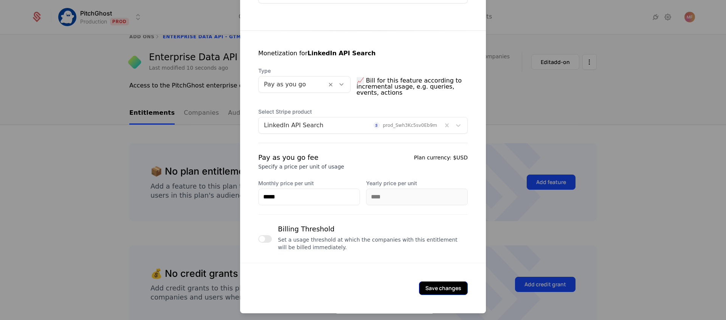
click at [439, 286] on button "Save changes" at bounding box center [443, 288] width 49 height 14
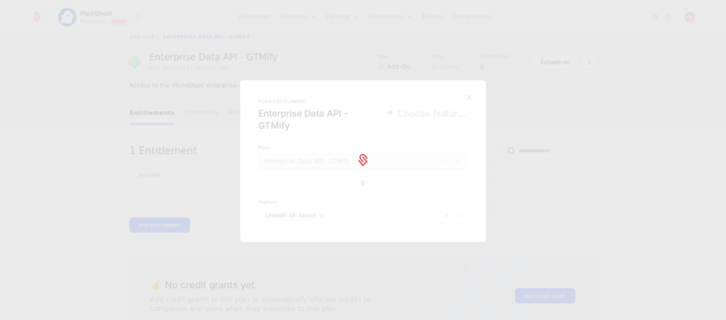
scroll to position [0, 0]
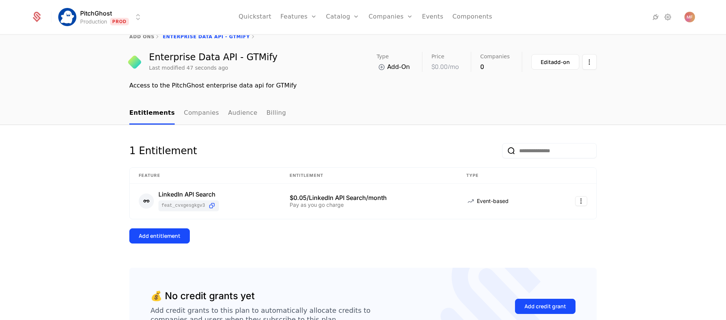
click at [276, 148] on div "1 Entitlement" at bounding box center [362, 155] width 467 height 24
click at [163, 236] on div "Add entitlement" at bounding box center [160, 236] width 42 height 8
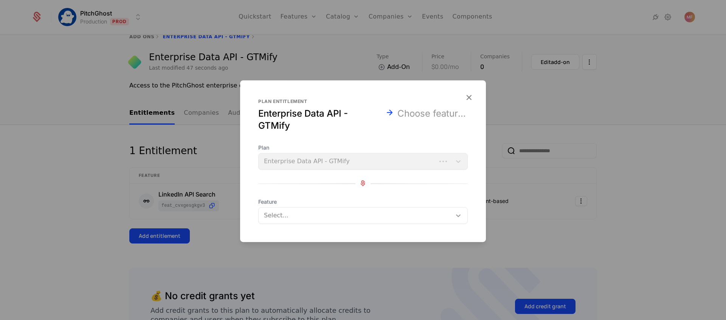
click at [461, 216] on icon at bounding box center [459, 215] width 8 height 8
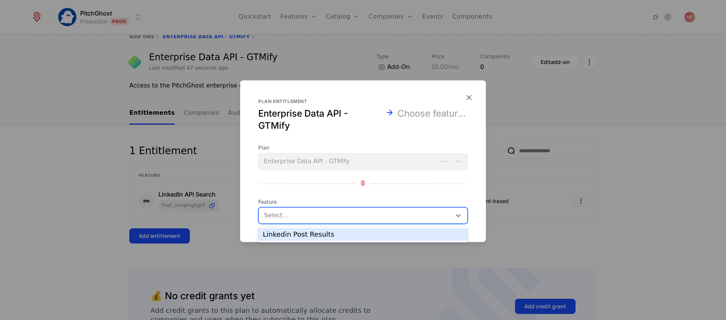
click at [425, 238] on div "Linkedin Post Results" at bounding box center [363, 234] width 210 height 13
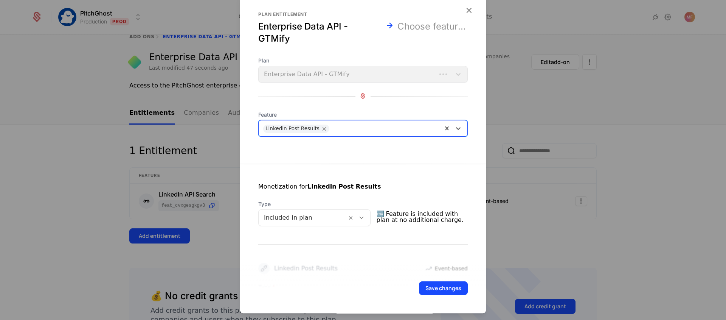
click at [365, 218] on icon at bounding box center [361, 217] width 7 height 7
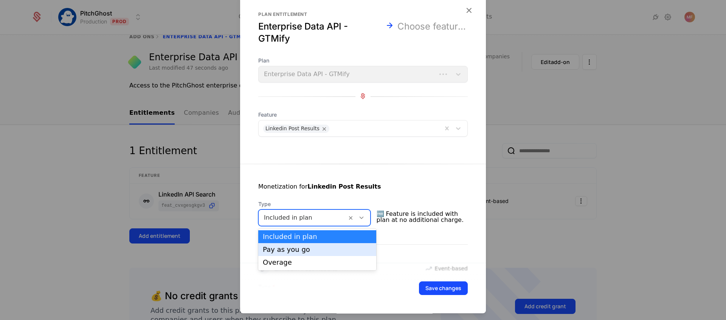
click at [339, 247] on div "Pay as you go" at bounding box center [317, 249] width 109 height 7
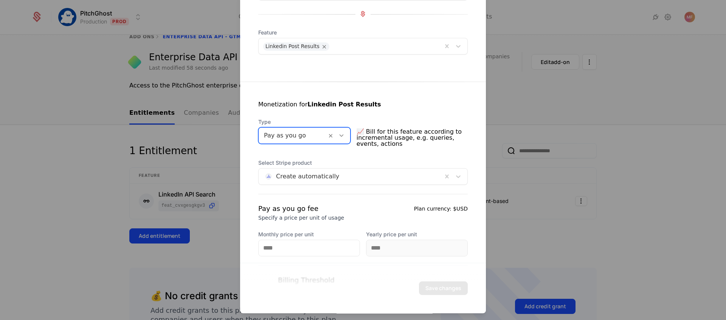
scroll to position [107, 0]
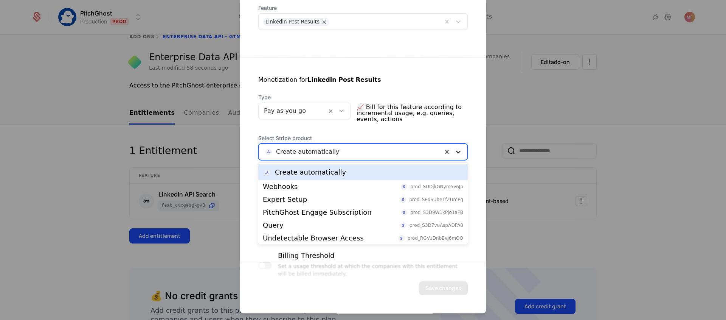
click at [459, 152] on icon at bounding box center [459, 152] width 8 height 8
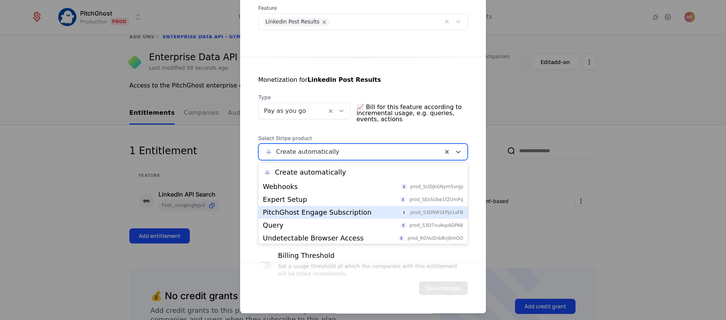
scroll to position [222, 0]
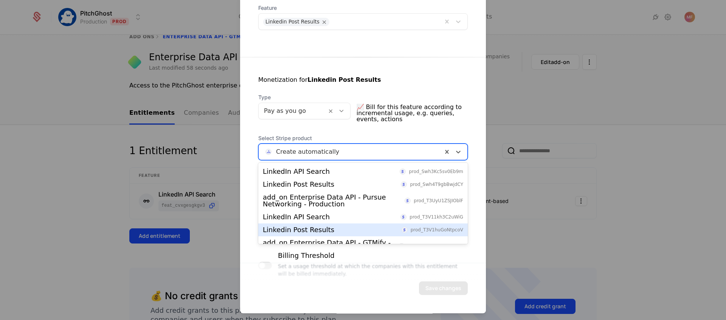
click at [329, 226] on div "Linkedin Post Results prod_T3V1huGoNtpcoV" at bounding box center [363, 229] width 200 height 7
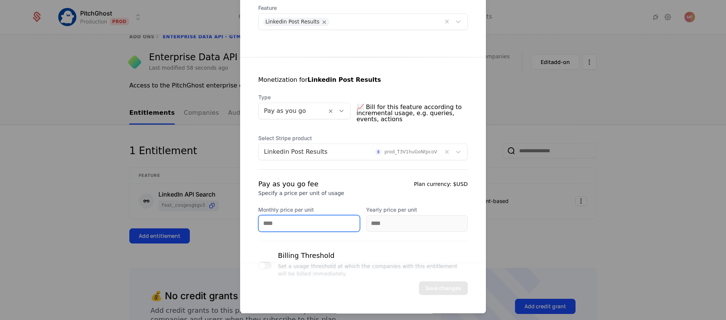
click at [312, 221] on input "Monthly price per unit" at bounding box center [309, 223] width 101 height 16
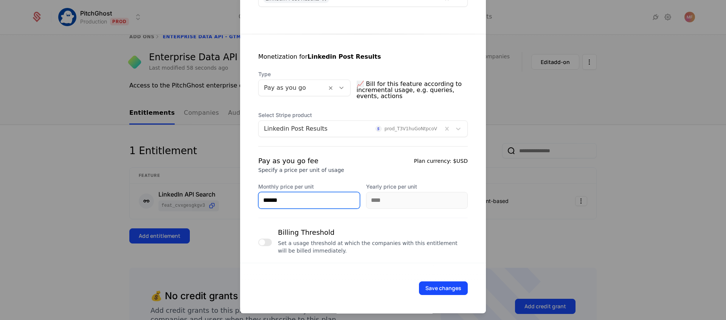
scroll to position [133, 0]
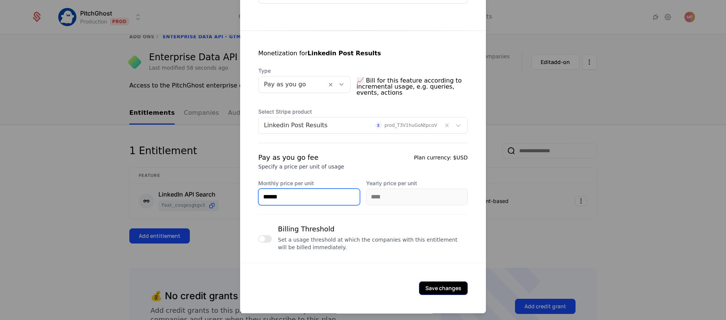
type input "******"
click at [441, 288] on button "Save changes" at bounding box center [443, 288] width 49 height 14
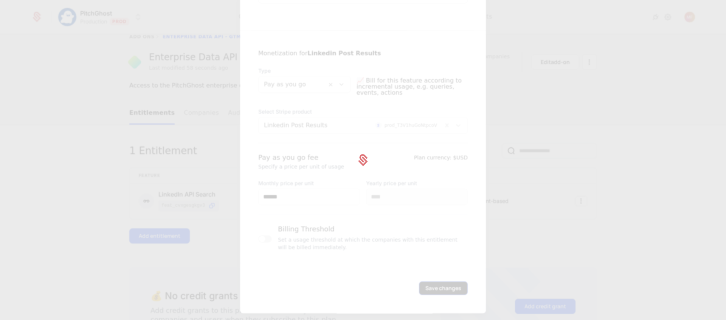
scroll to position [0, 0]
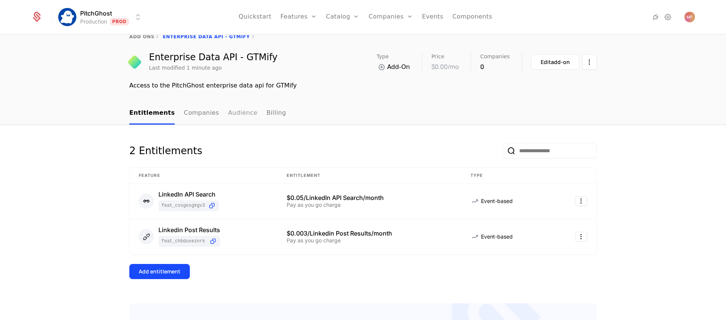
click at [236, 113] on link "Audience" at bounding box center [243, 113] width 30 height 22
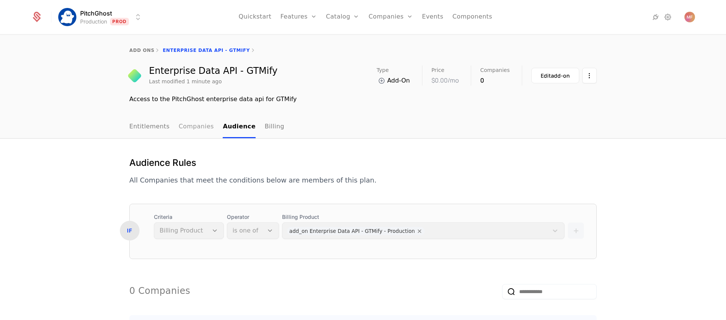
click at [197, 120] on link "Companies" at bounding box center [196, 127] width 35 height 22
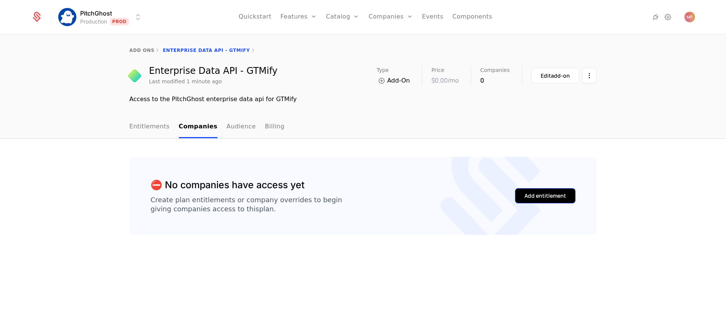
click at [542, 200] on button "Add entitlement" at bounding box center [545, 195] width 61 height 15
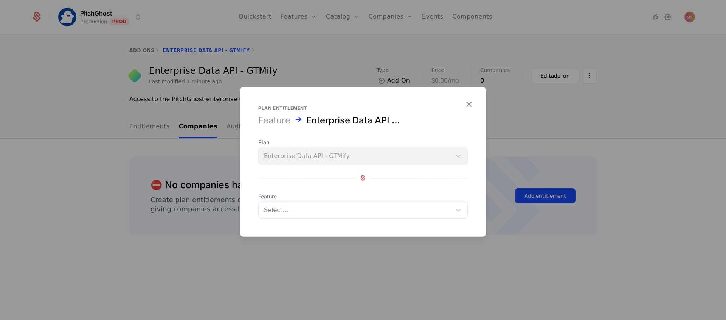
click at [511, 152] on div at bounding box center [363, 160] width 726 height 320
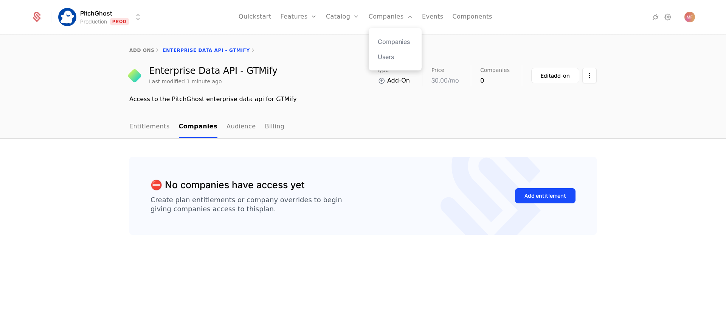
click at [391, 34] on div "Companies Users" at bounding box center [395, 49] width 53 height 42
click at [391, 42] on link "Companies" at bounding box center [395, 41] width 35 height 9
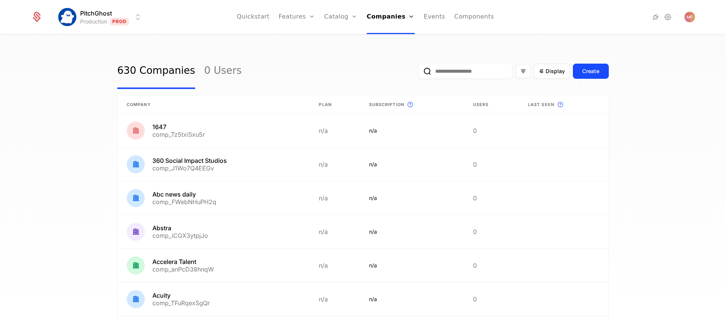
click at [470, 70] on input "email" at bounding box center [465, 71] width 95 height 15
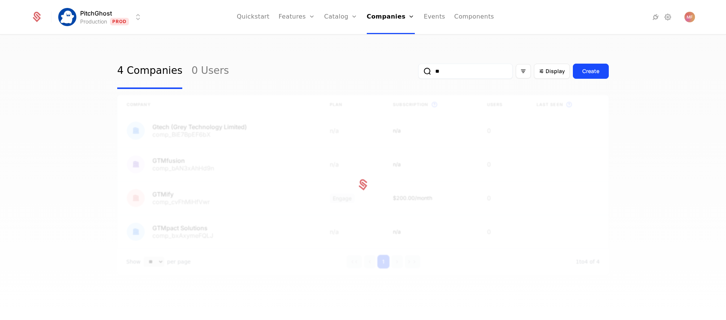
type input "***"
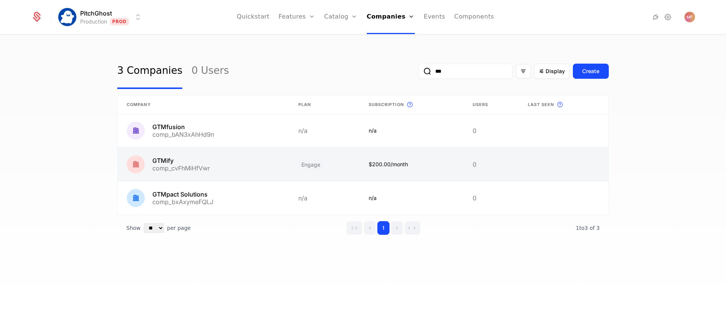
click at [169, 163] on link at bounding box center [204, 164] width 172 height 33
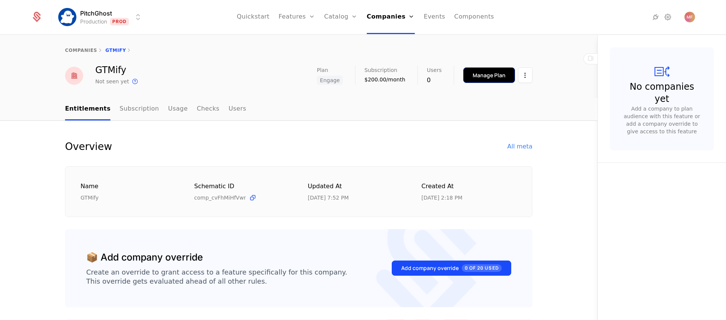
click at [491, 76] on div "Manage Plan" at bounding box center [489, 75] width 33 height 8
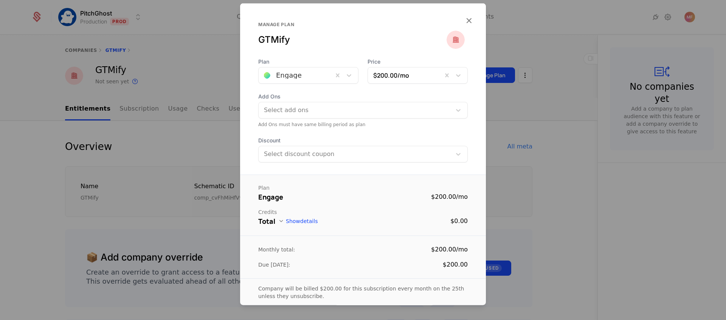
click at [351, 113] on div at bounding box center [356, 109] width 182 height 11
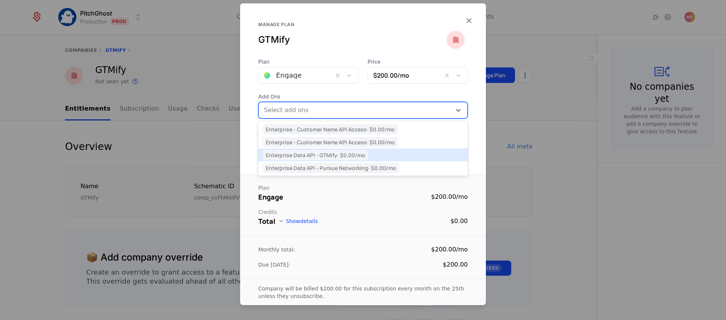
click at [341, 154] on span "Enterprise Data API - GTMify · $0.00 /mo" at bounding box center [316, 155] width 106 height 10
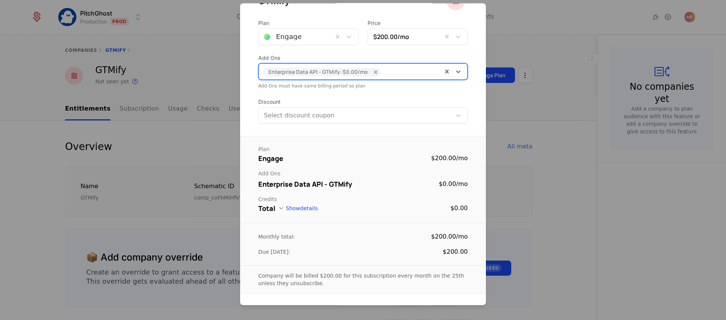
scroll to position [63, 0]
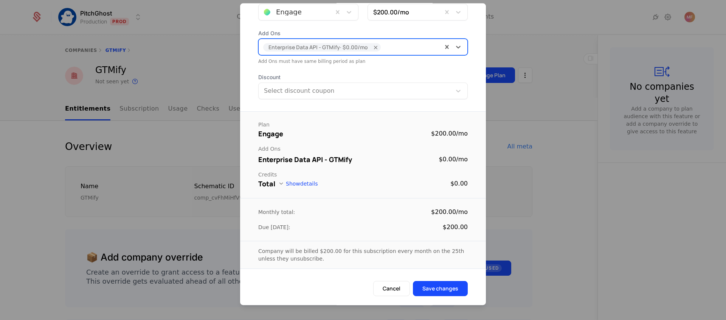
click at [286, 182] on button "Show details" at bounding box center [297, 183] width 39 height 6
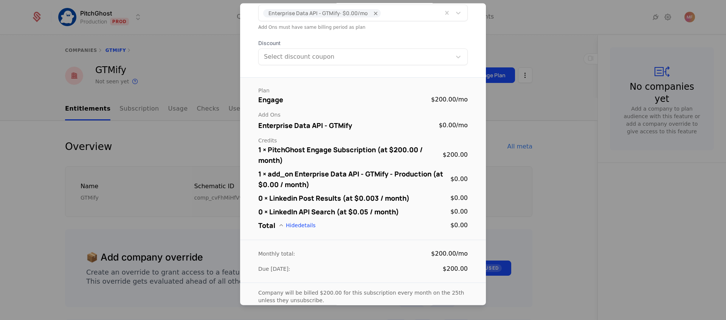
scroll to position [139, 0]
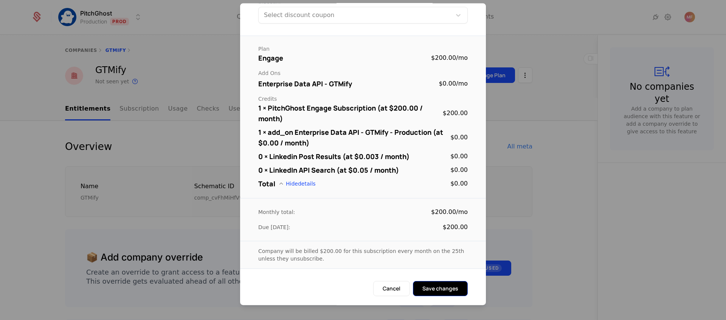
click at [440, 289] on button "Save changes" at bounding box center [440, 287] width 55 height 15
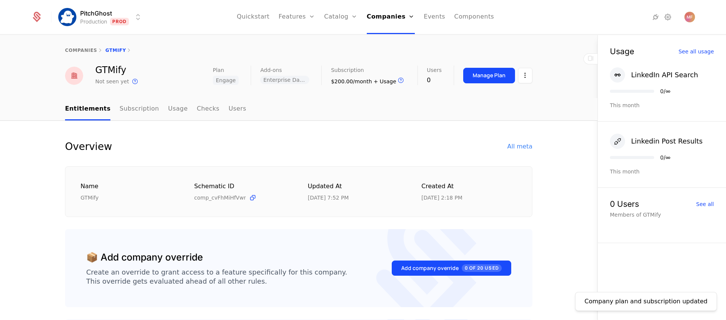
click at [170, 68] on div "GTMify Not seen yet This is the date a track or identify event associated with …" at bounding box center [298, 75] width 467 height 20
click at [293, 76] on span "Enterprise Data API - GTMify" at bounding box center [284, 80] width 49 height 8
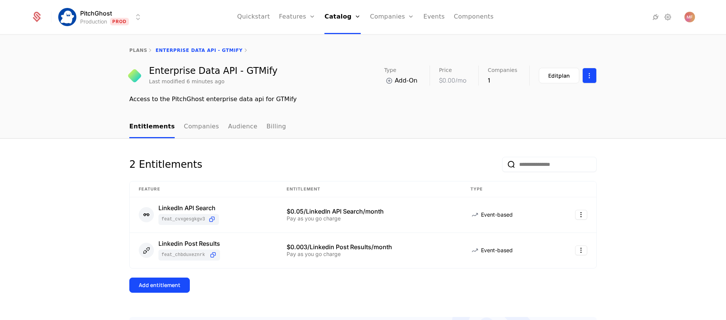
click at [592, 78] on html "PitchGhost Production Prod Quickstart Features Features Flags Catalog Plans Add…" at bounding box center [363, 160] width 726 height 320
click at [615, 67] on html "PitchGhost Production Prod Quickstart Features Features Flags Catalog Plans Add…" at bounding box center [363, 160] width 726 height 320
click at [590, 57] on div "plans Enterprise Data API - GTMify" at bounding box center [363, 50] width 726 height 30
click at [120, 154] on div "2 Entitlements Feature Entitlement Type LinkedIn API Search feat_cVxgeSGkgv3 $0…" at bounding box center [363, 287] width 726 height 298
